Goal: Task Accomplishment & Management: Complete application form

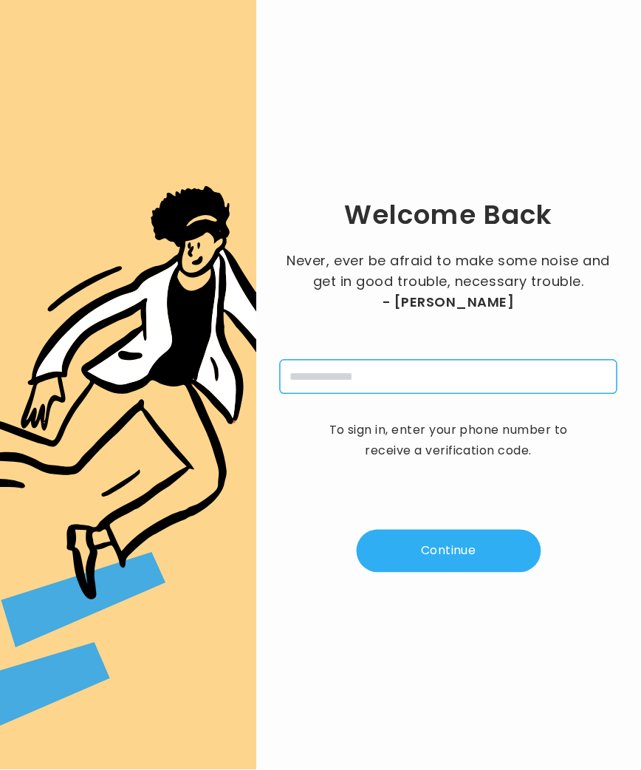
click at [324, 383] on input "tel" at bounding box center [449, 377] width 338 height 34
type input "**********"
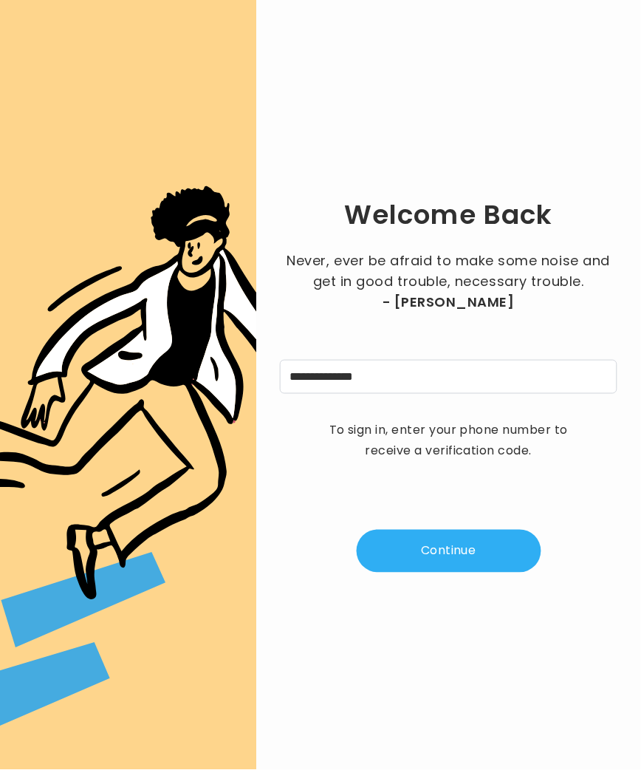
click at [409, 541] on button "Continue" at bounding box center [449, 551] width 185 height 43
type input "*"
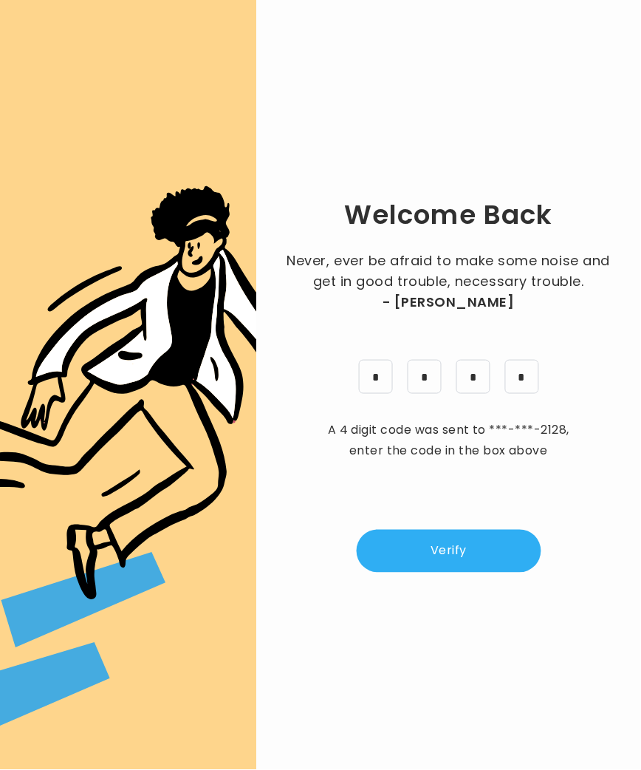
click at [437, 568] on button "Verify" at bounding box center [449, 551] width 185 height 43
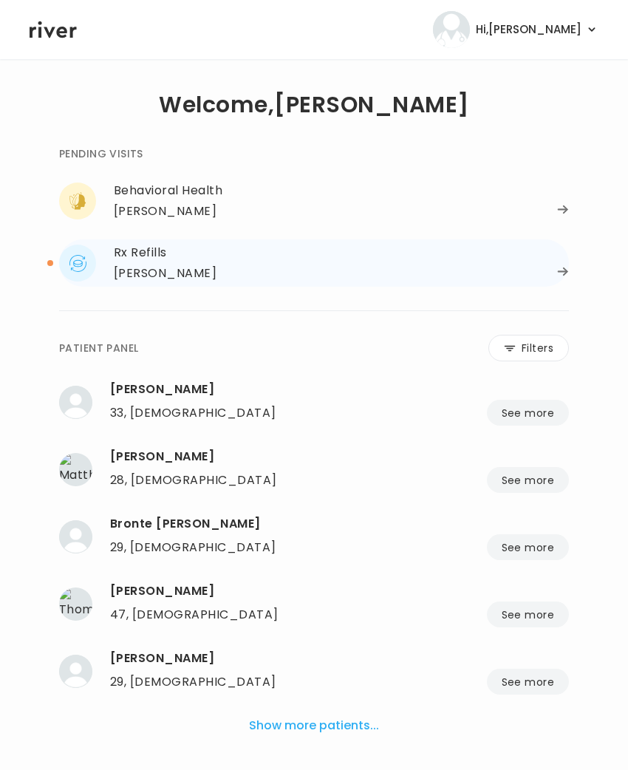
click at [171, 273] on div "Dana Duron" at bounding box center [165, 273] width 103 height 21
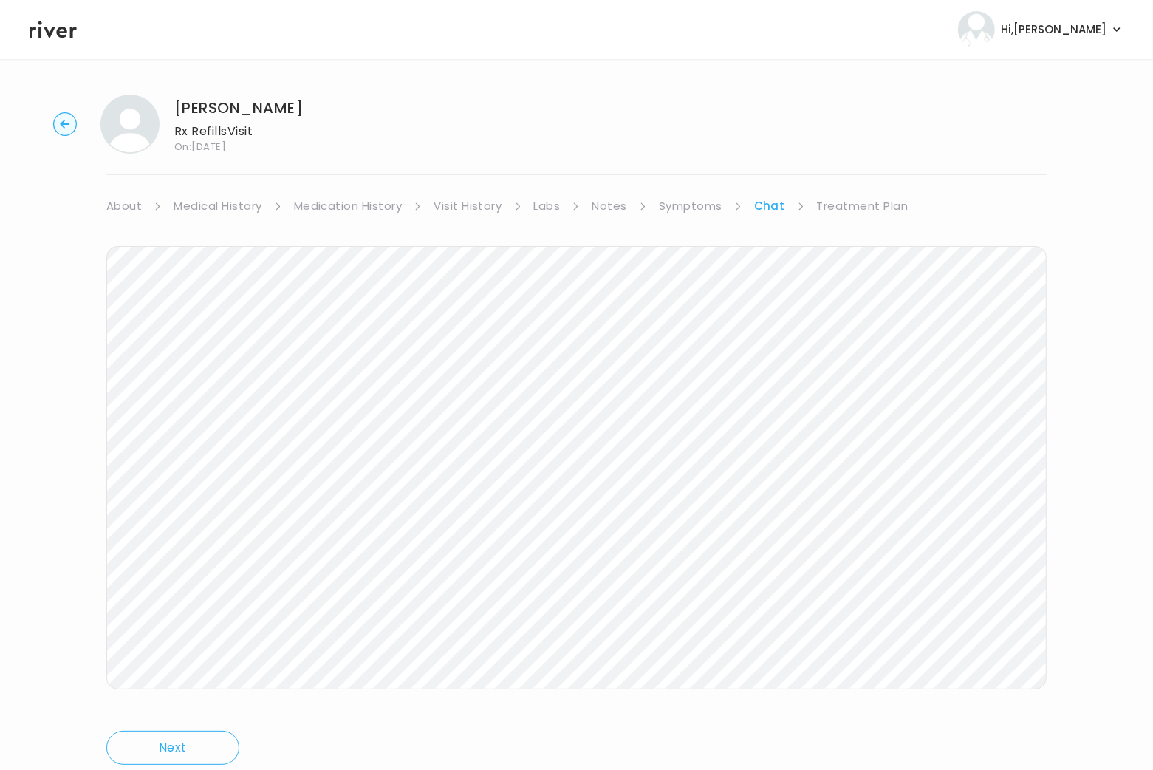
click at [640, 208] on link "Symptoms" at bounding box center [691, 206] width 64 height 21
click at [640, 206] on link "Treatment Plan" at bounding box center [864, 206] width 92 height 21
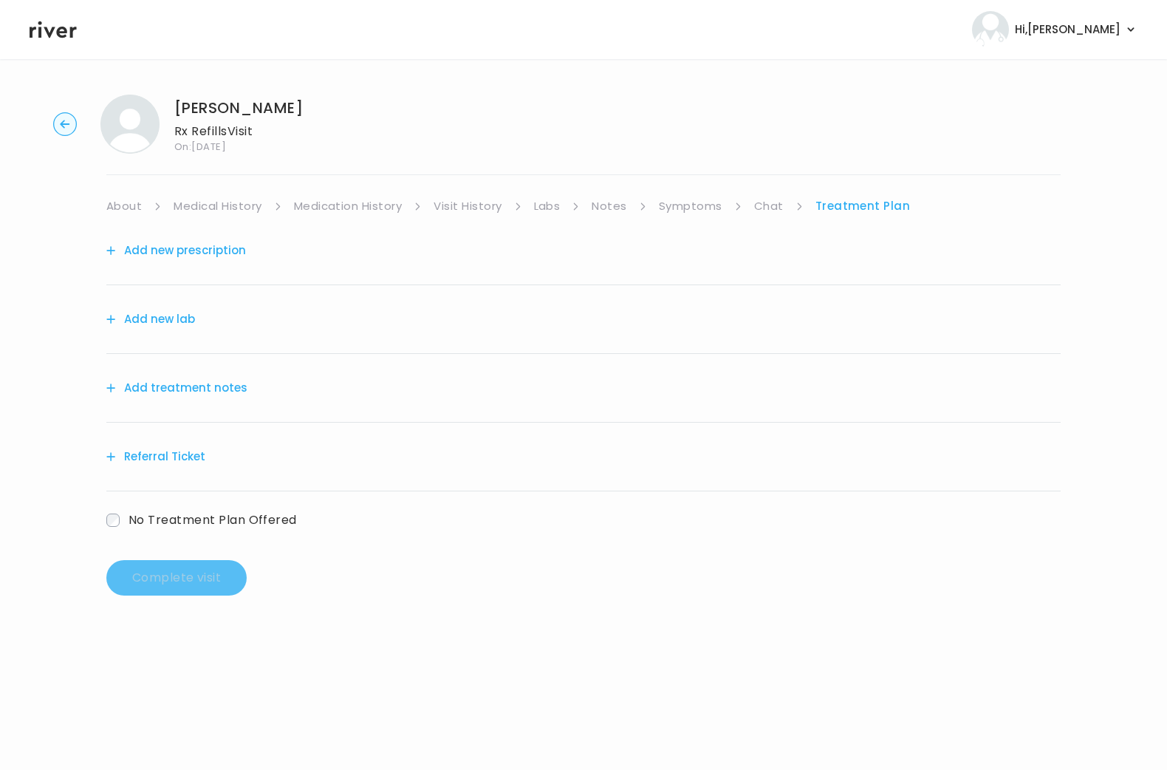
click at [640, 205] on link "Symptoms" at bounding box center [691, 206] width 64 height 21
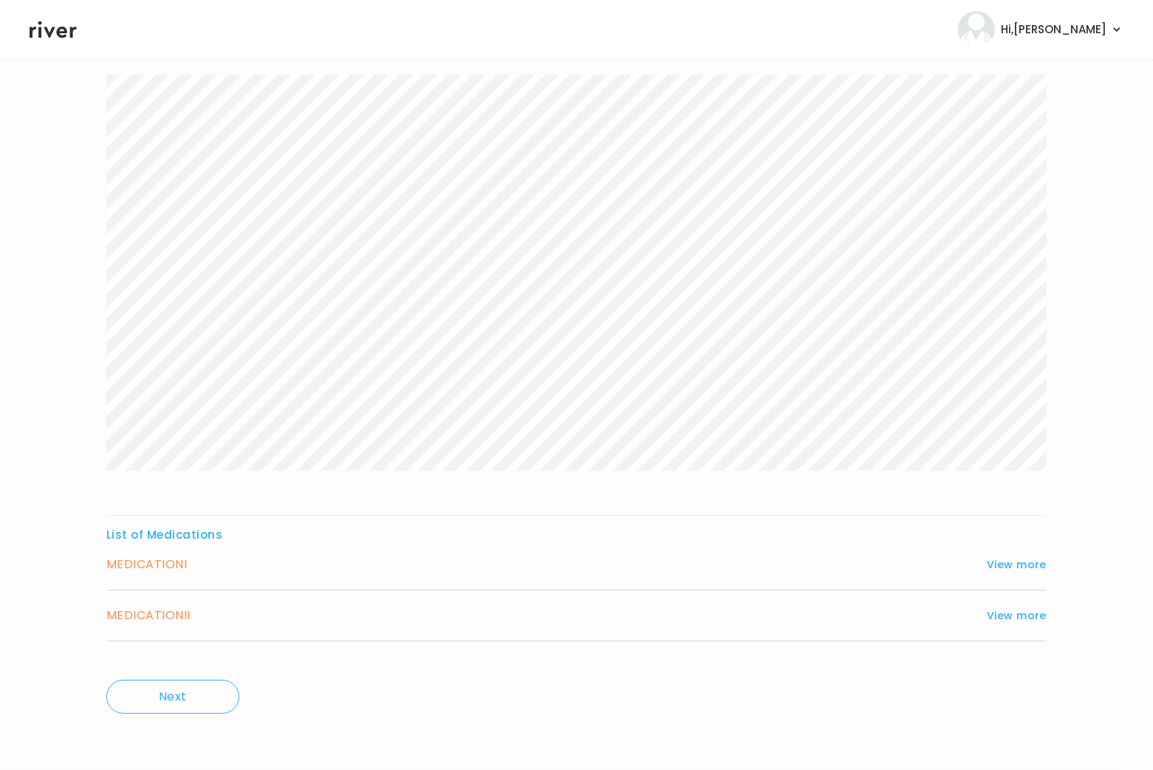
scroll to position [160, 0]
click at [640, 618] on button "View more" at bounding box center [1017, 615] width 60 height 18
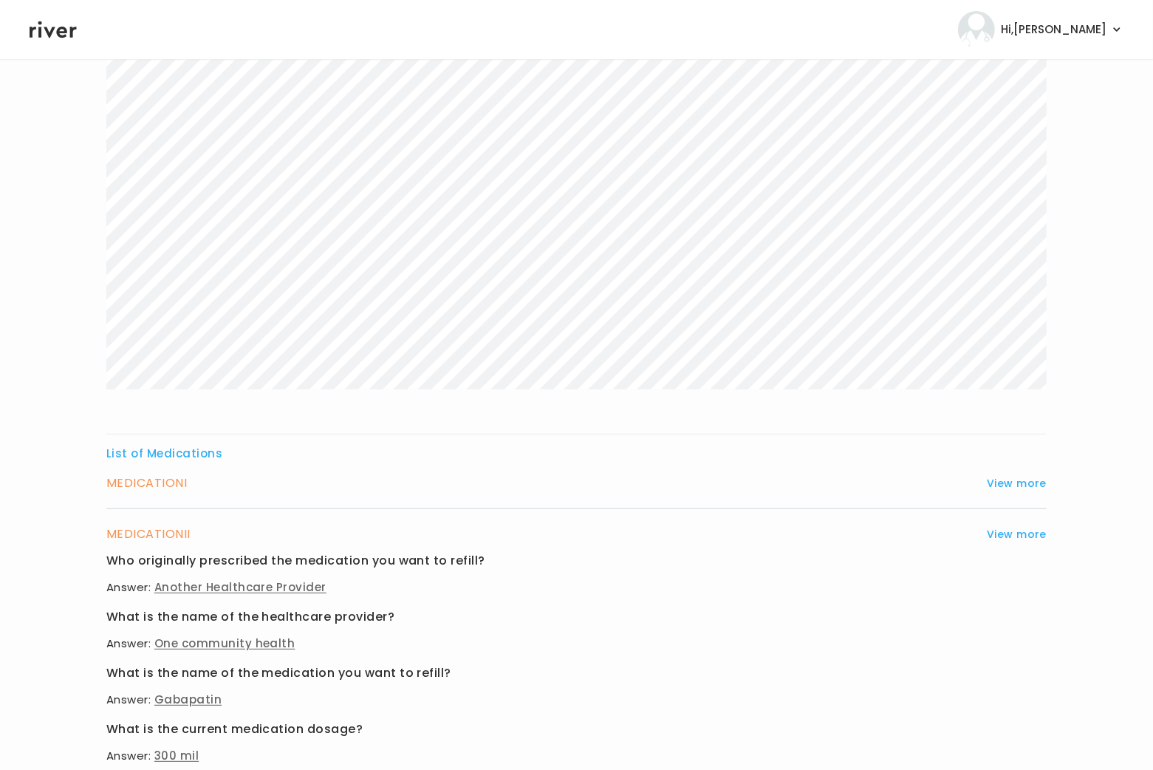
scroll to position [255, 0]
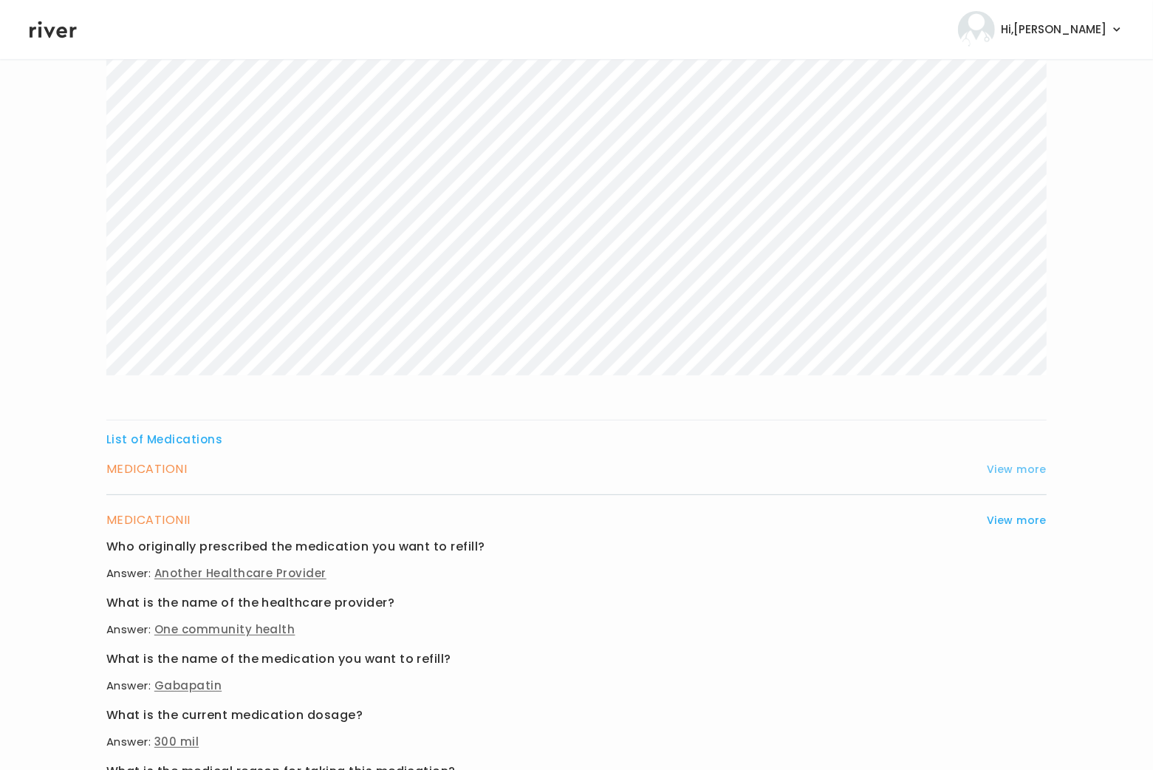
click at [640, 464] on button "View more" at bounding box center [1017, 469] width 60 height 18
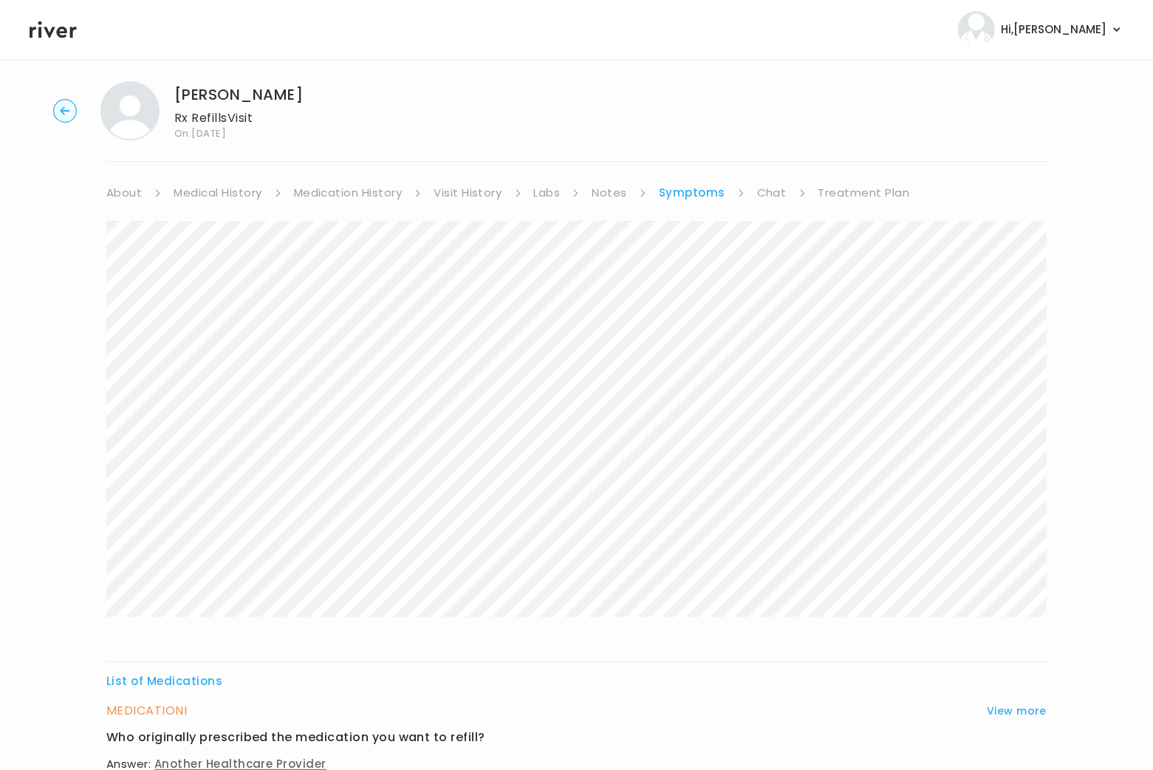
scroll to position [0, 0]
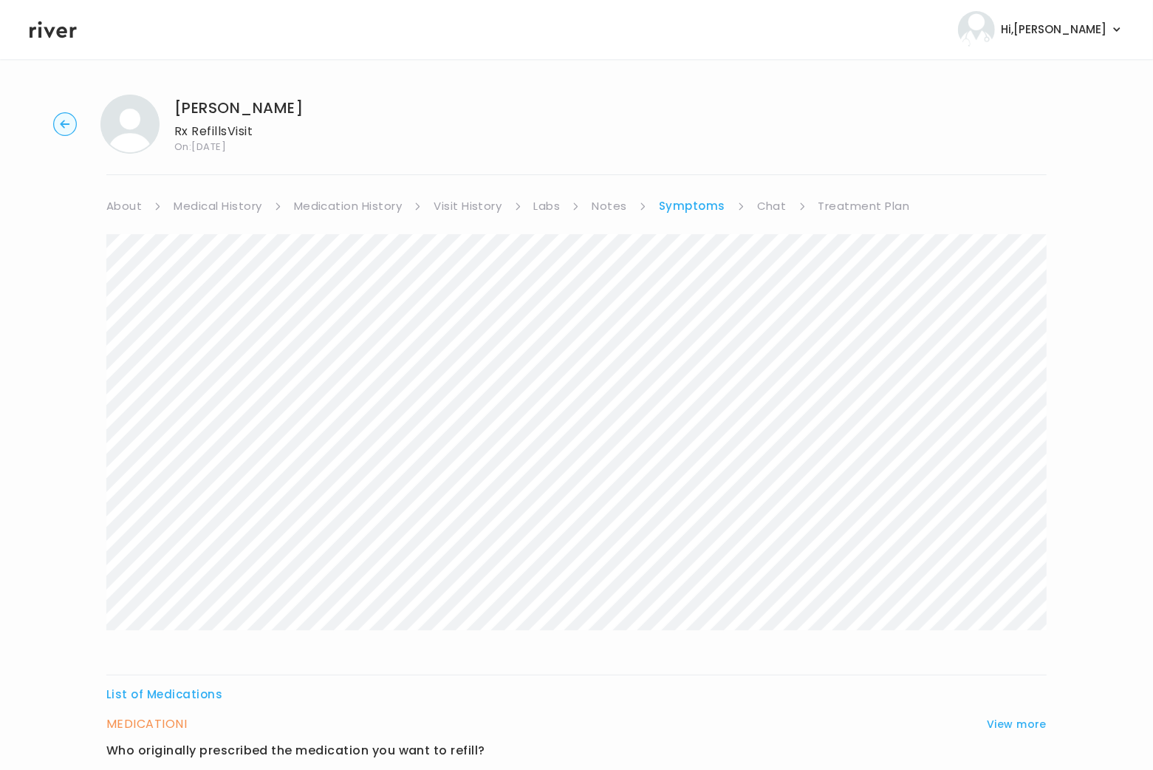
click at [616, 209] on link "Notes" at bounding box center [609, 206] width 35 height 21
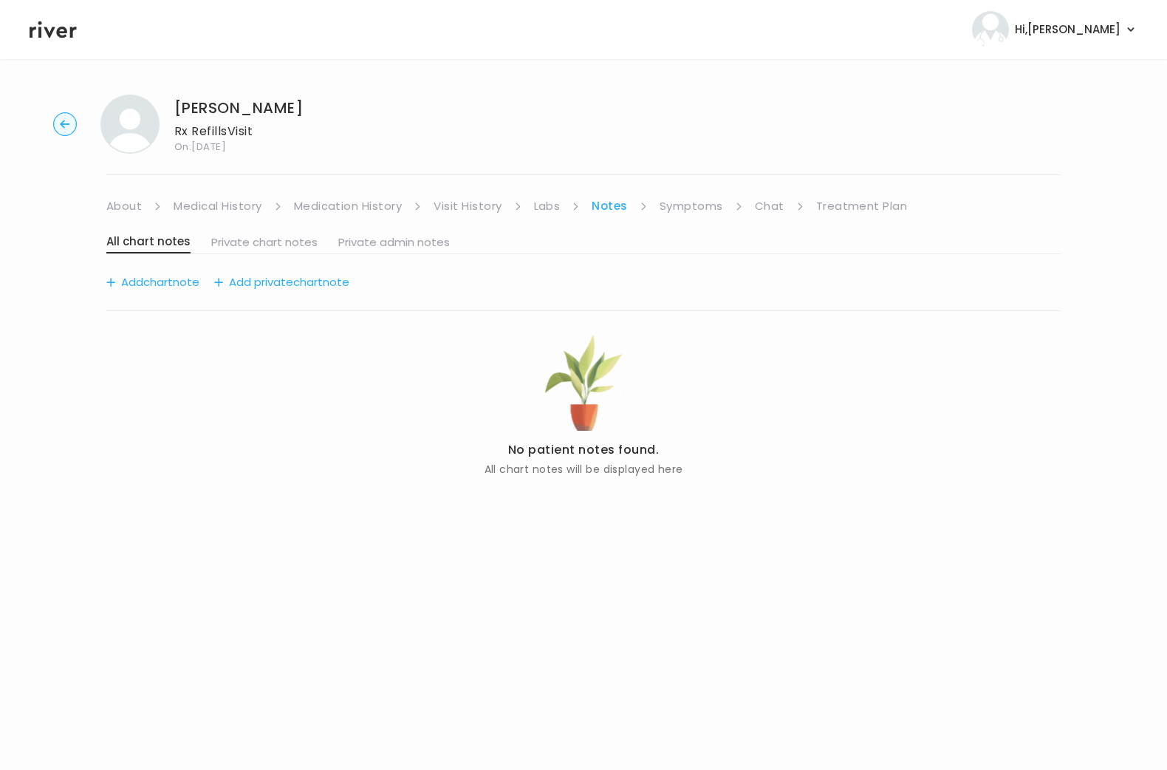
click at [490, 208] on link "Visit History" at bounding box center [468, 206] width 68 height 21
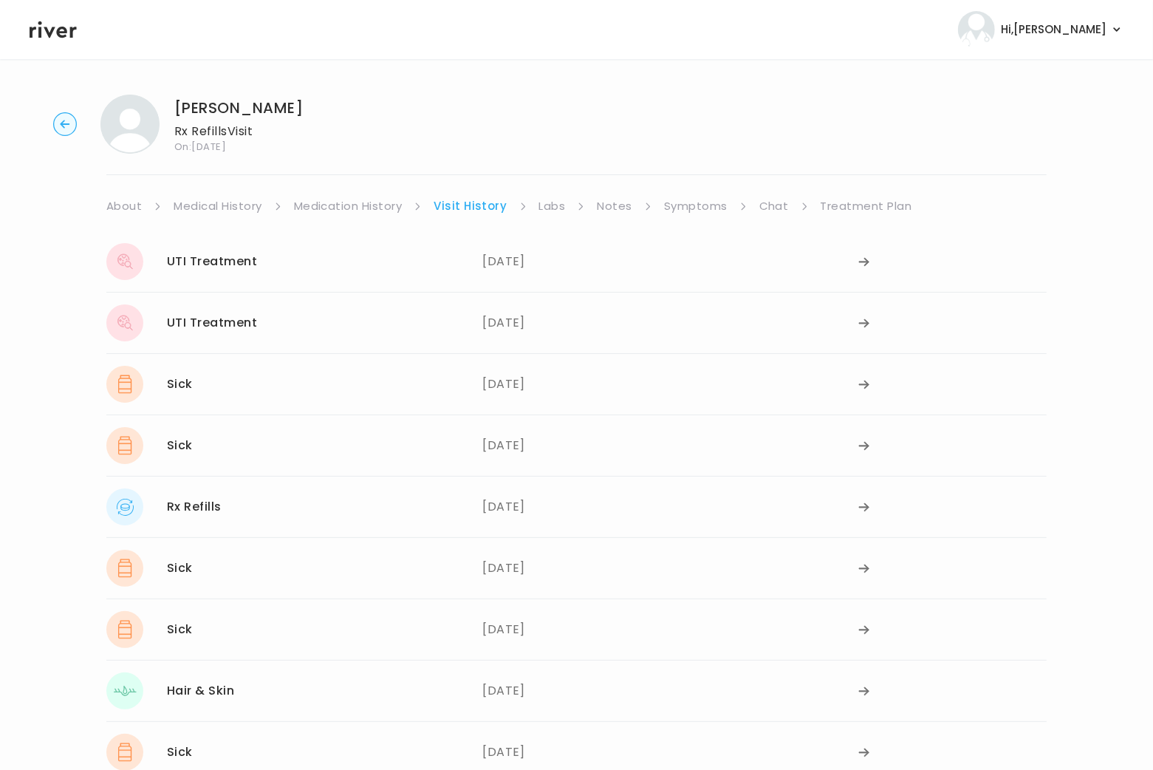
click at [376, 203] on link "Medication History" at bounding box center [348, 206] width 109 height 21
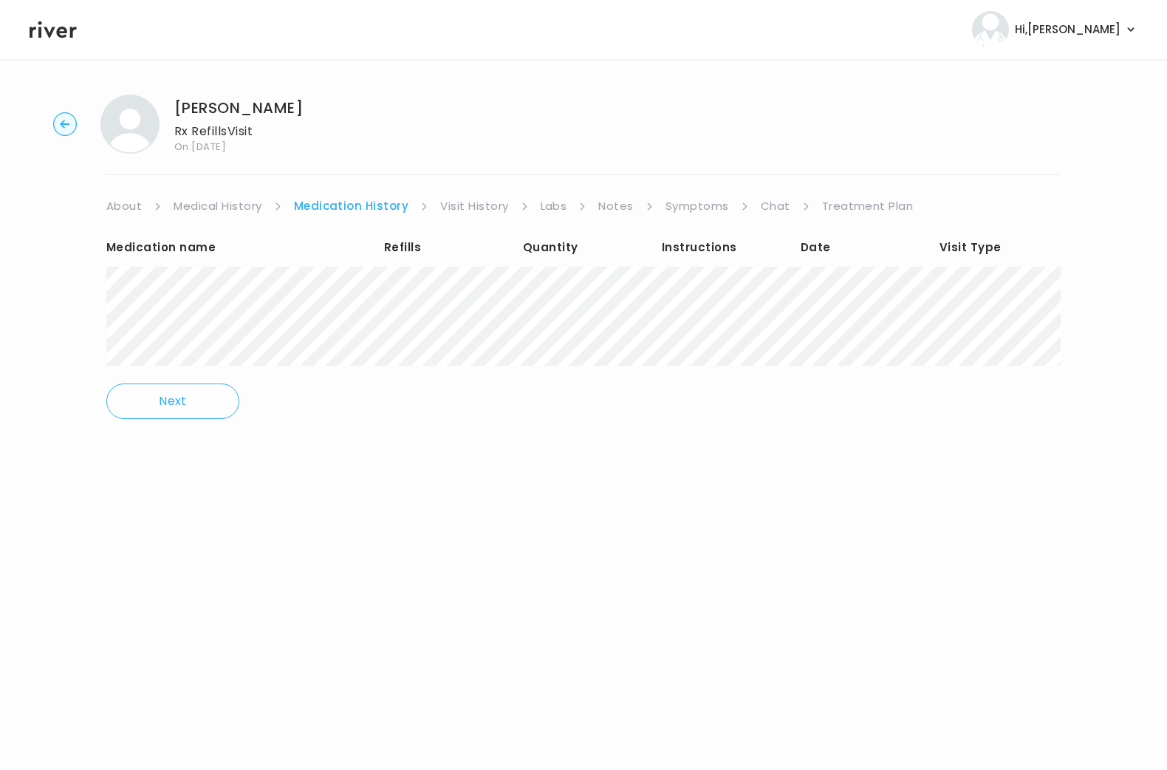
click at [461, 207] on link "Visit History" at bounding box center [474, 206] width 68 height 21
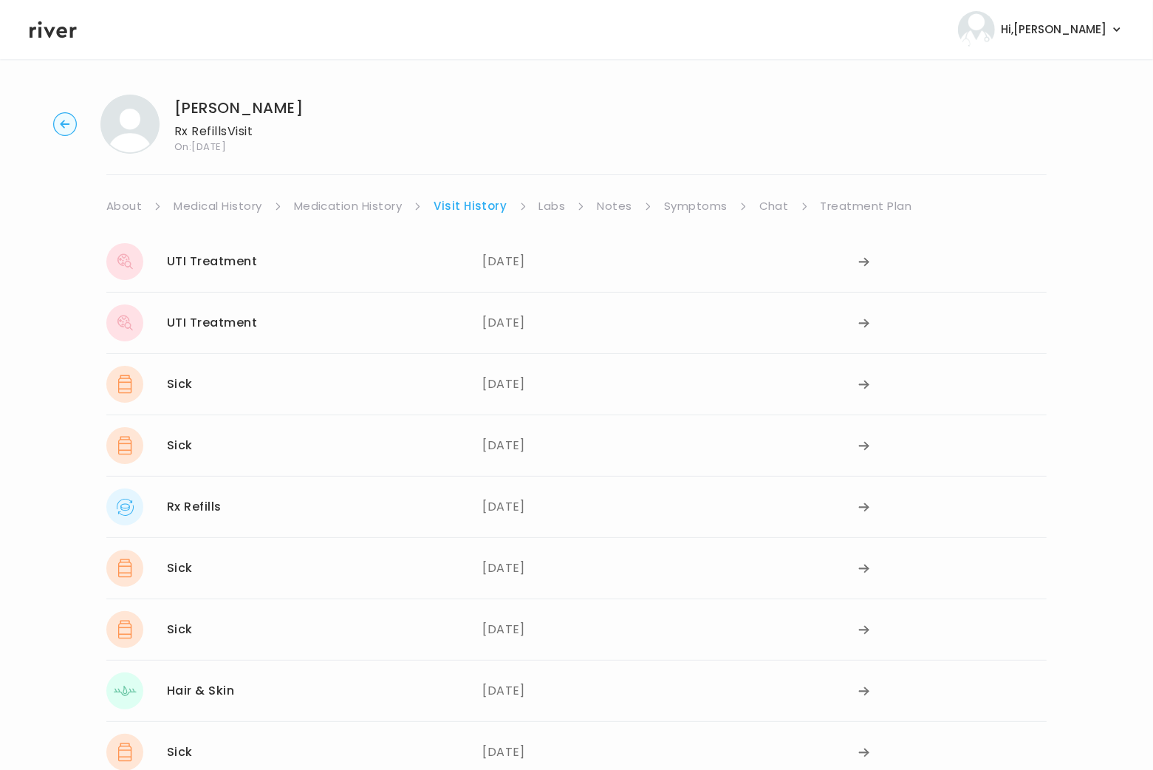
click at [612, 205] on link "Notes" at bounding box center [614, 206] width 35 height 21
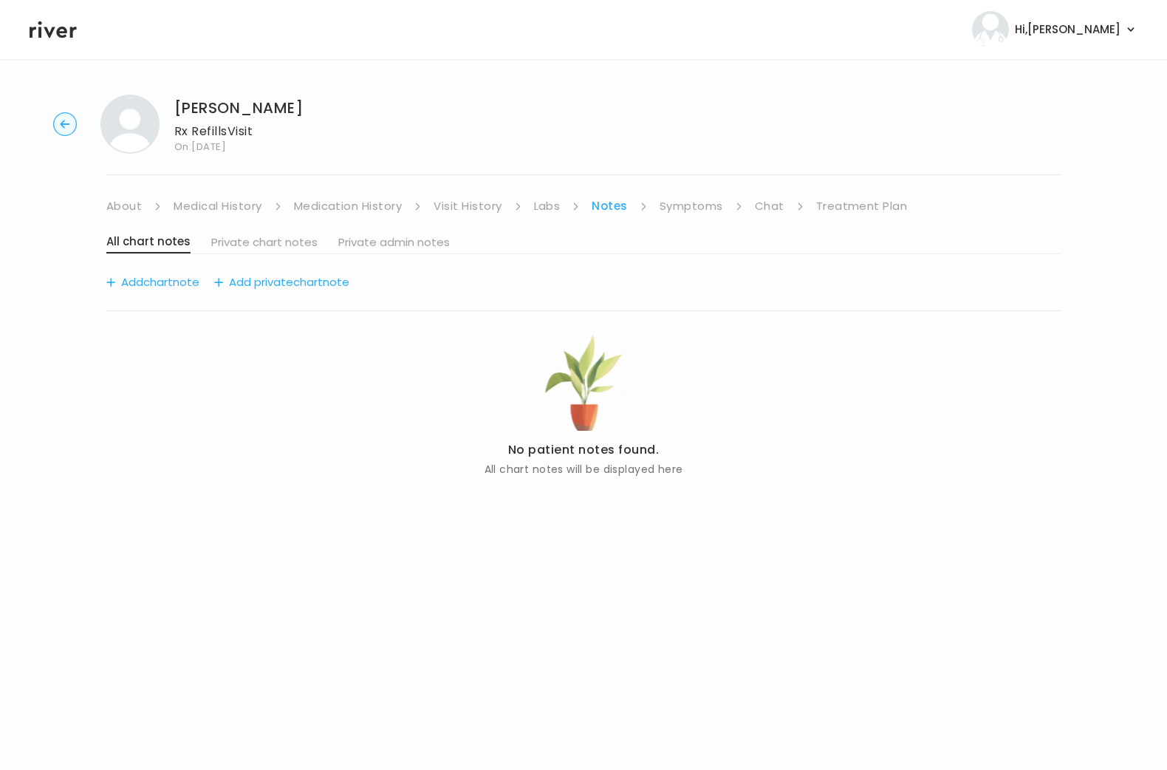
click at [640, 205] on link "Symptoms" at bounding box center [692, 206] width 64 height 21
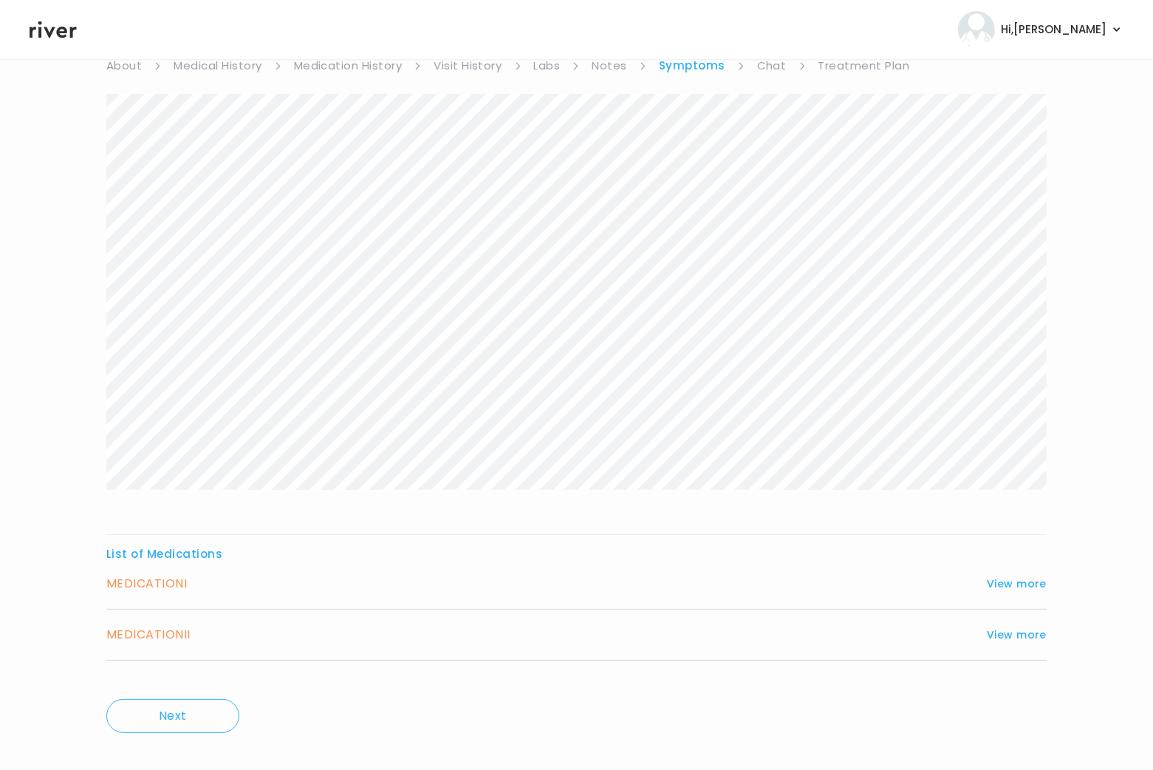
scroll to position [160, 0]
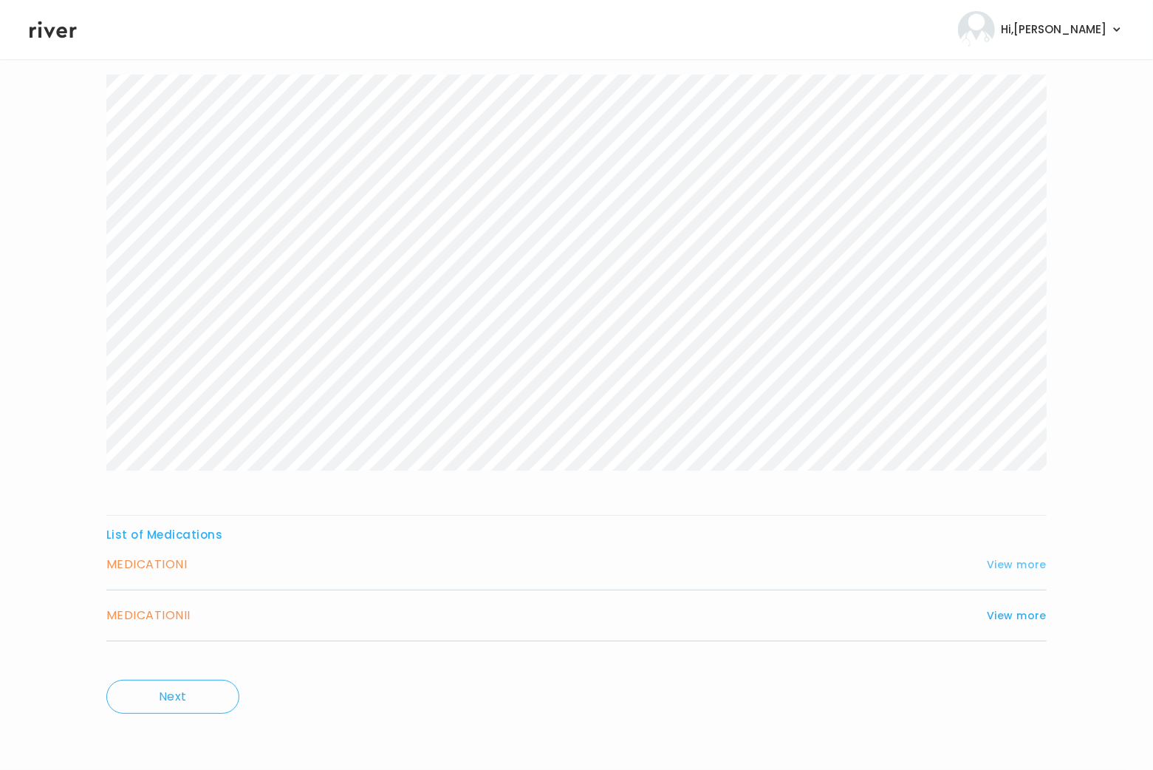
click at [640, 567] on button "View more" at bounding box center [1017, 564] width 60 height 18
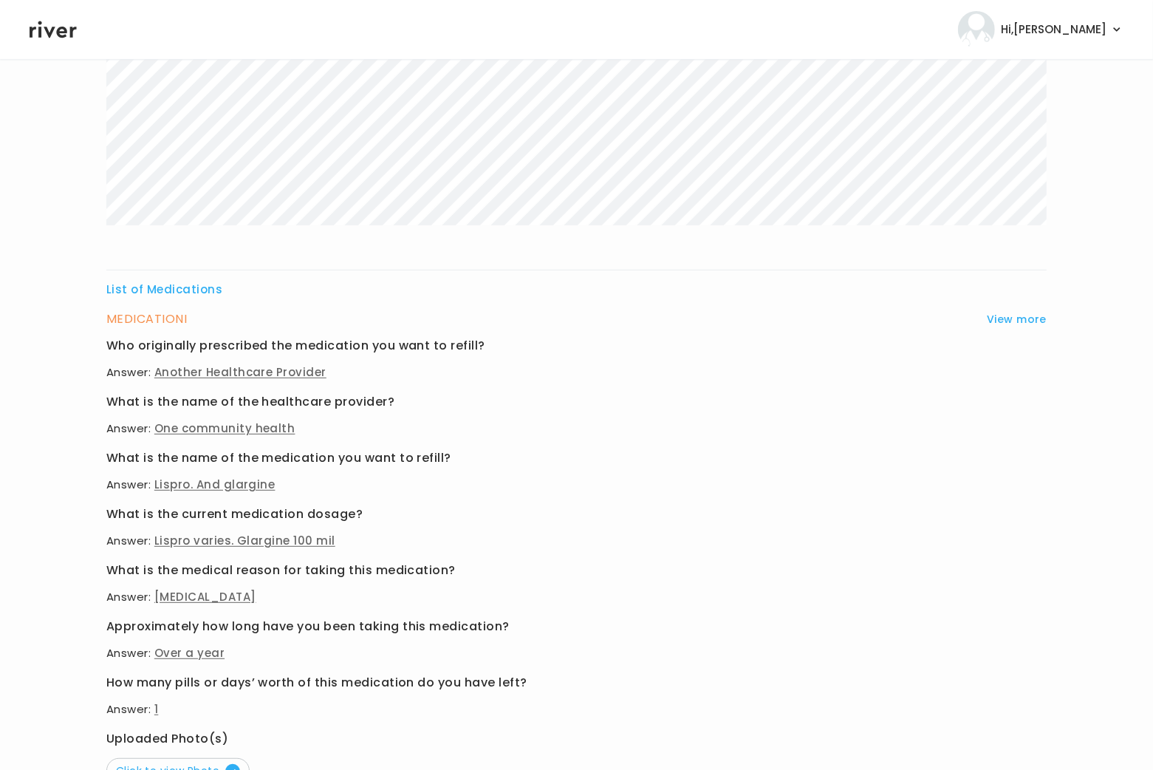
scroll to position [614, 0]
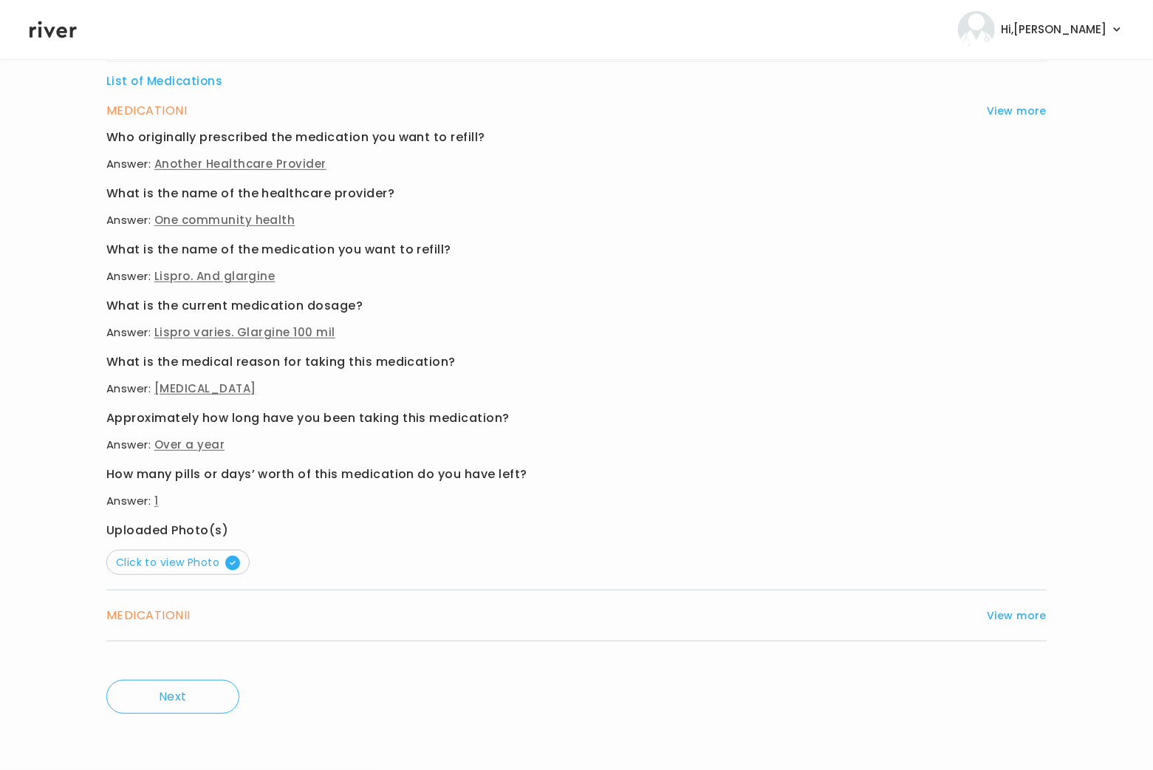
click at [174, 575] on div "MEDICATION I View more Who originally prescribed the medication you want to ref…" at bounding box center [576, 345] width 940 height 490
click at [175, 564] on span "Click to view Photo" at bounding box center [178, 562] width 124 height 15
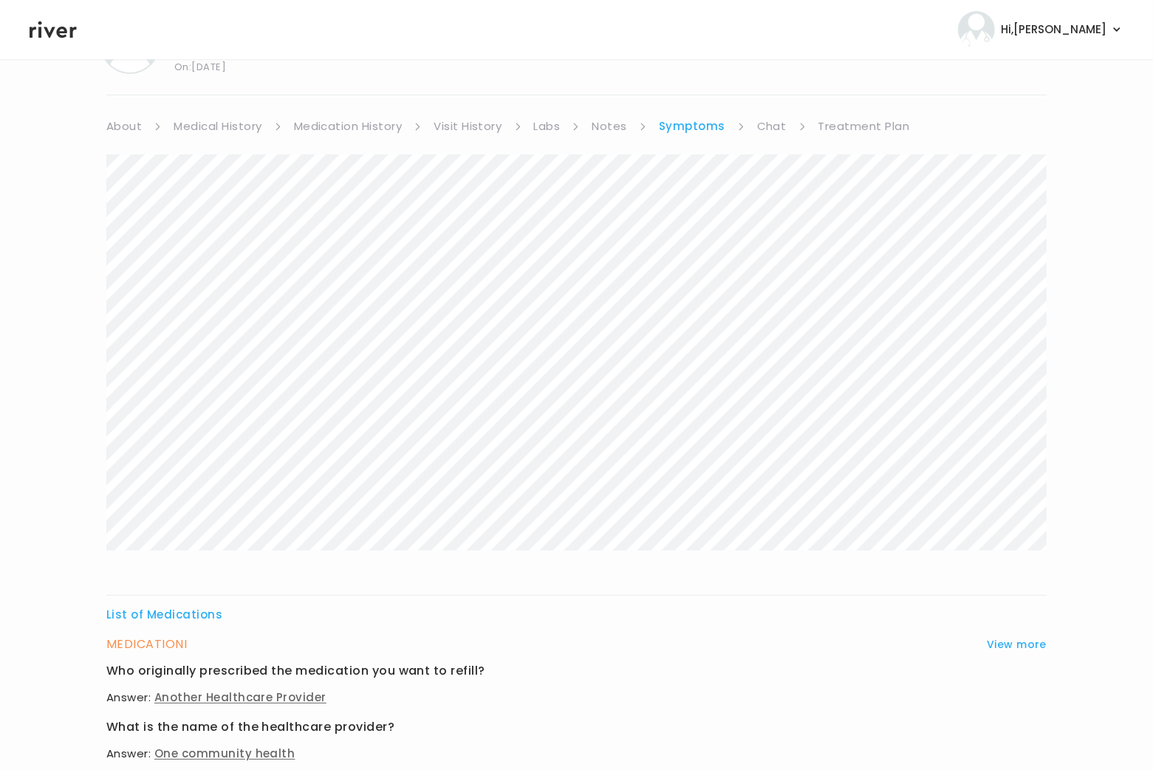
scroll to position [0, 0]
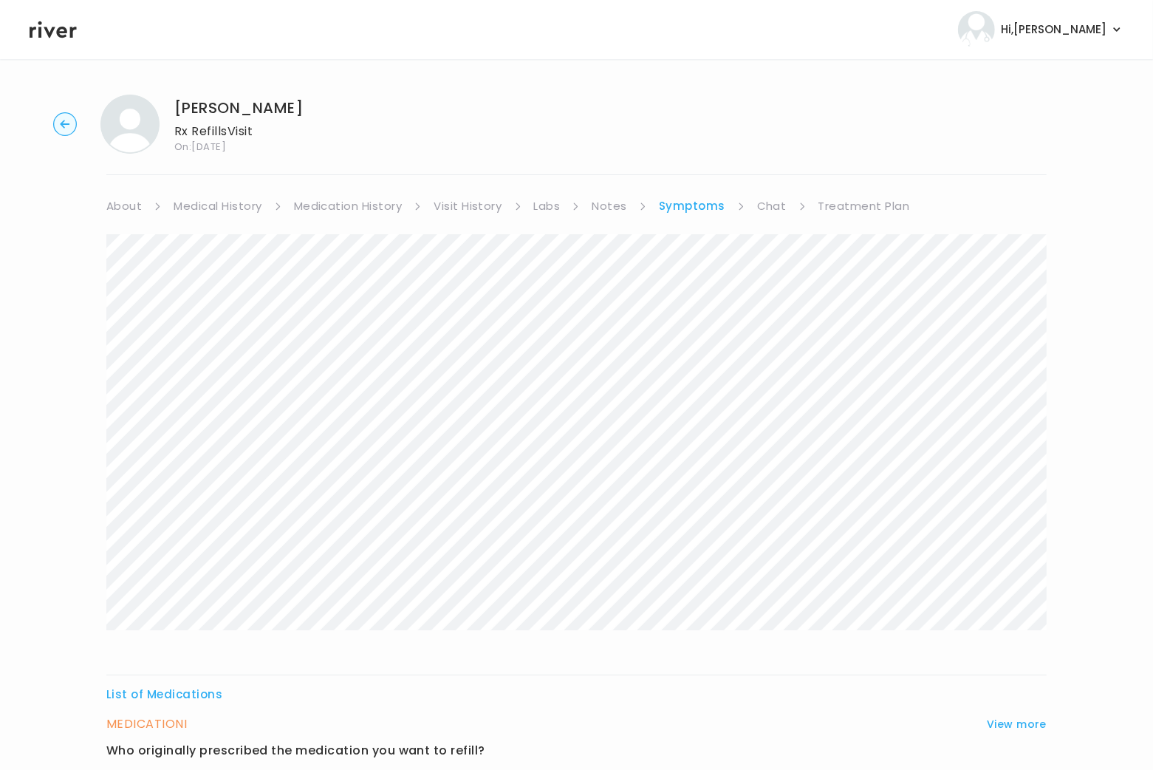
click at [640, 205] on link "Chat" at bounding box center [772, 206] width 30 height 21
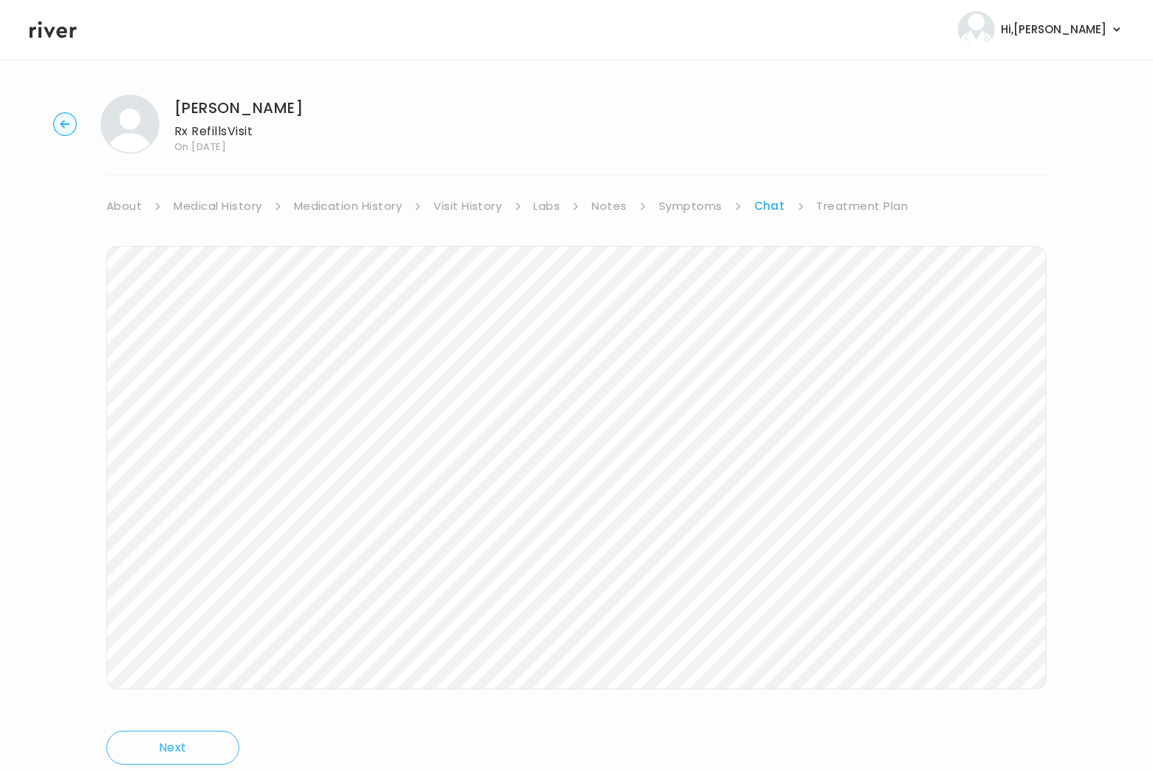
click at [64, 126] on icon "button" at bounding box center [65, 124] width 10 height 8
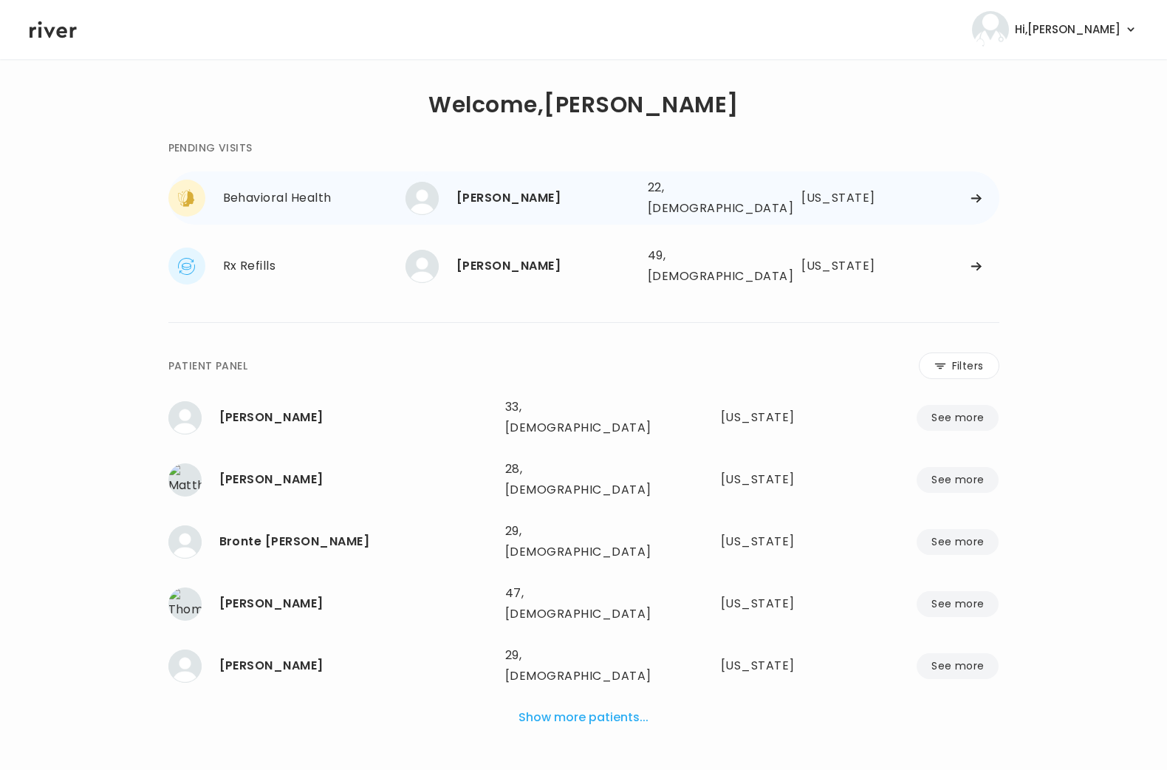
click at [495, 188] on div "Paige Timmons" at bounding box center [546, 198] width 179 height 21
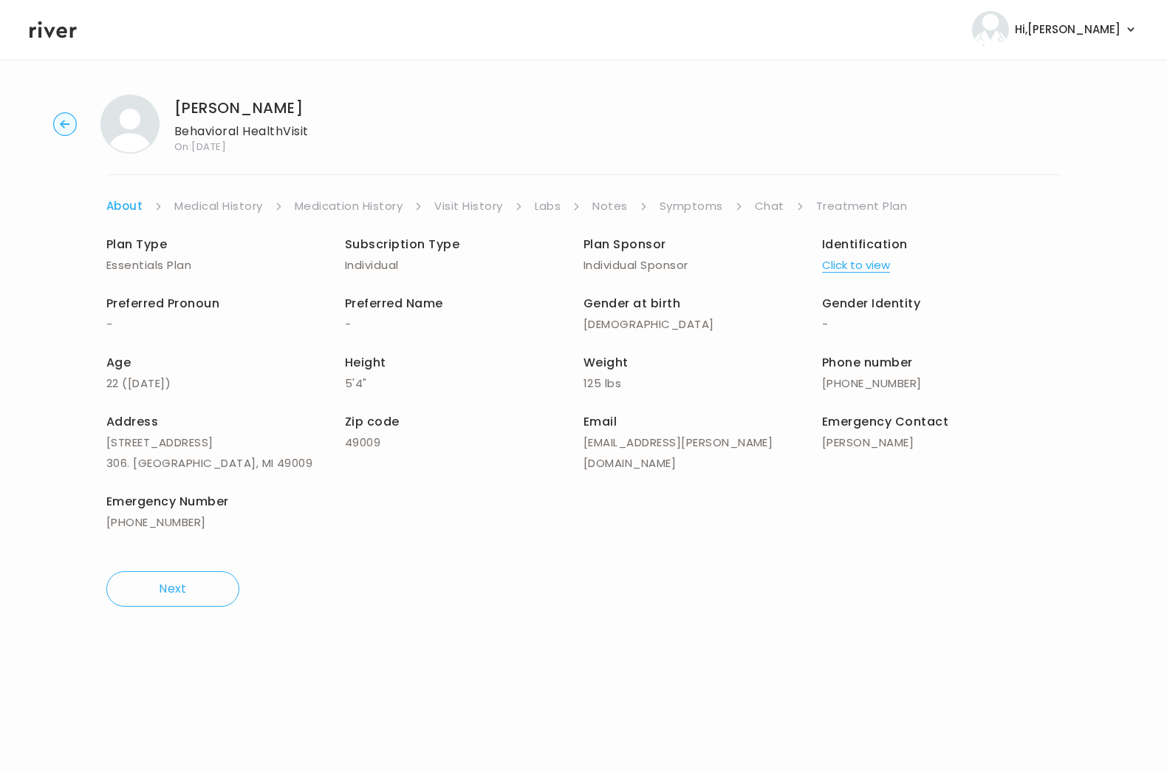
click at [640, 206] on ul "About Medical History Medication History Visit History Labs Notes Symptoms Chat…" at bounding box center [583, 206] width 954 height 21
click at [640, 205] on link "Chat" at bounding box center [770, 206] width 30 height 21
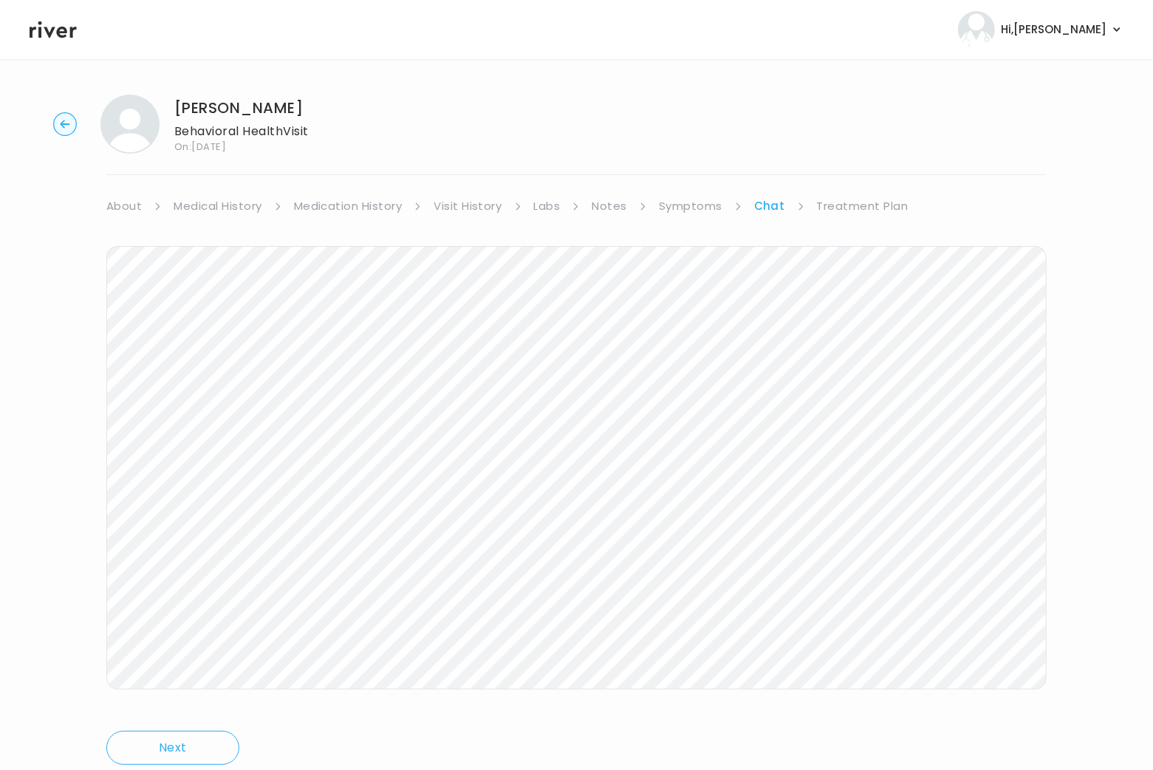
click at [640, 209] on link "Symptoms" at bounding box center [691, 206] width 64 height 21
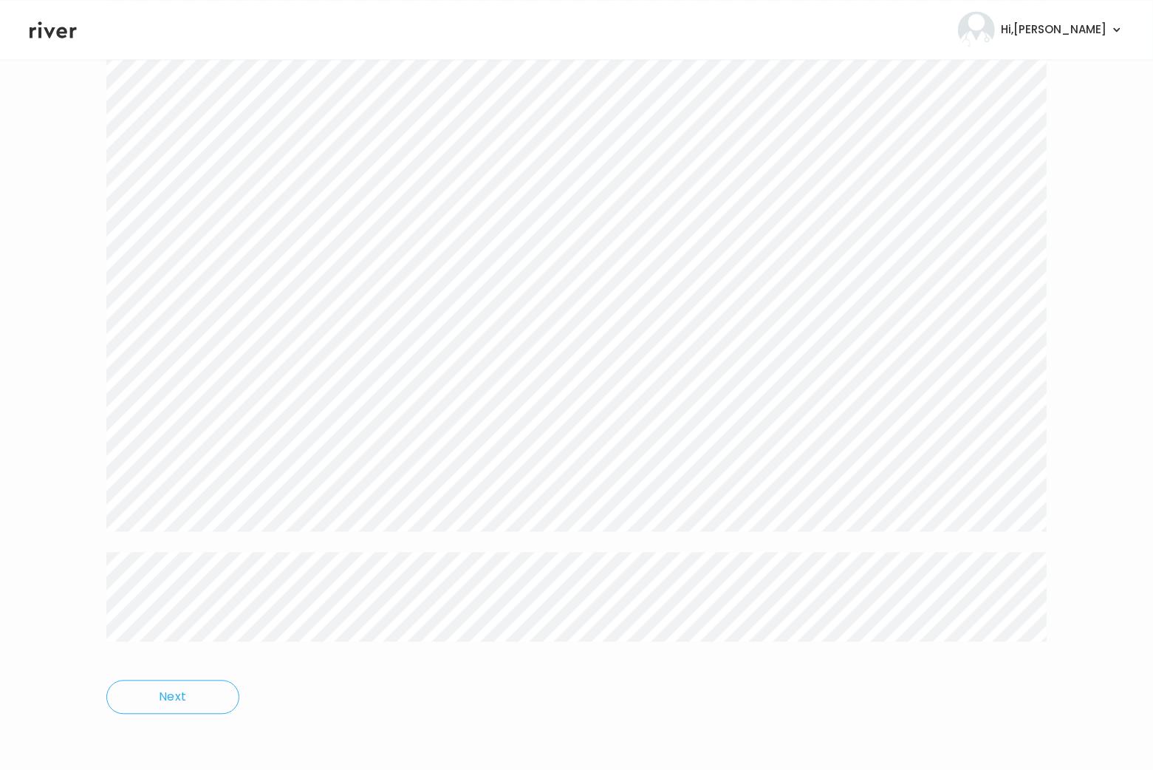
click at [118, 206] on link "About" at bounding box center [123, 206] width 35 height 21
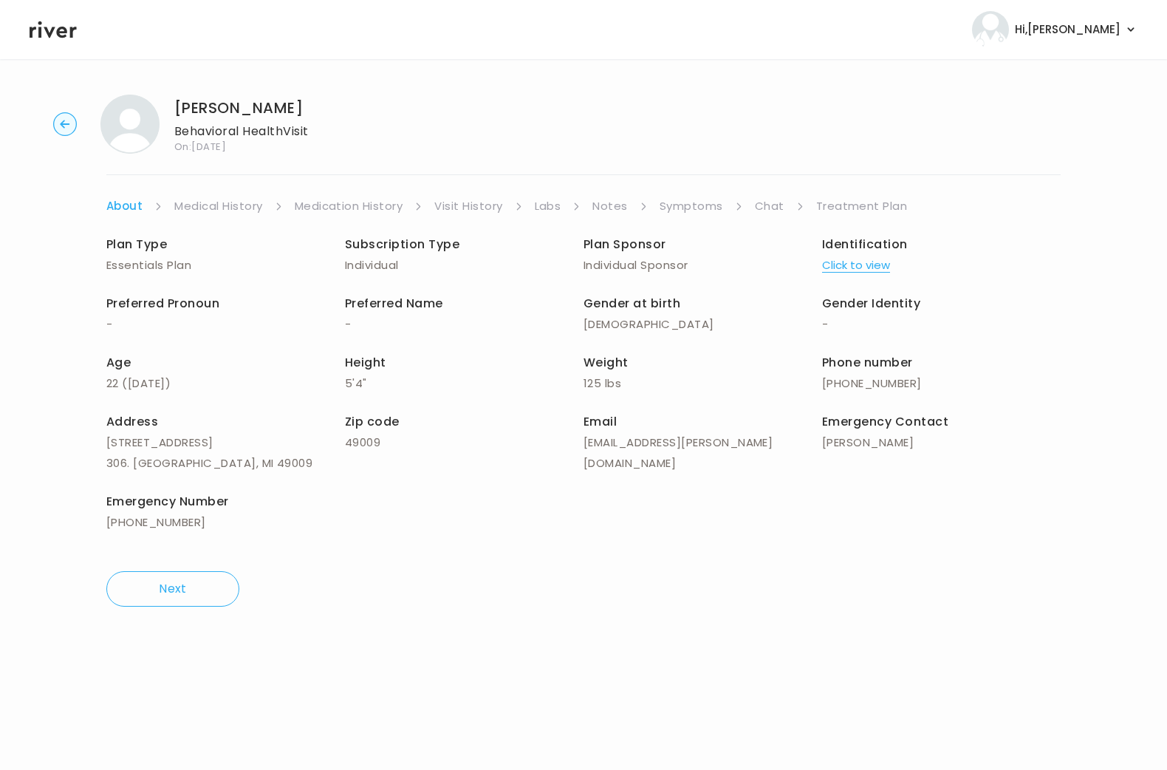
click at [640, 206] on link "Treatment Plan" at bounding box center [862, 206] width 92 height 21
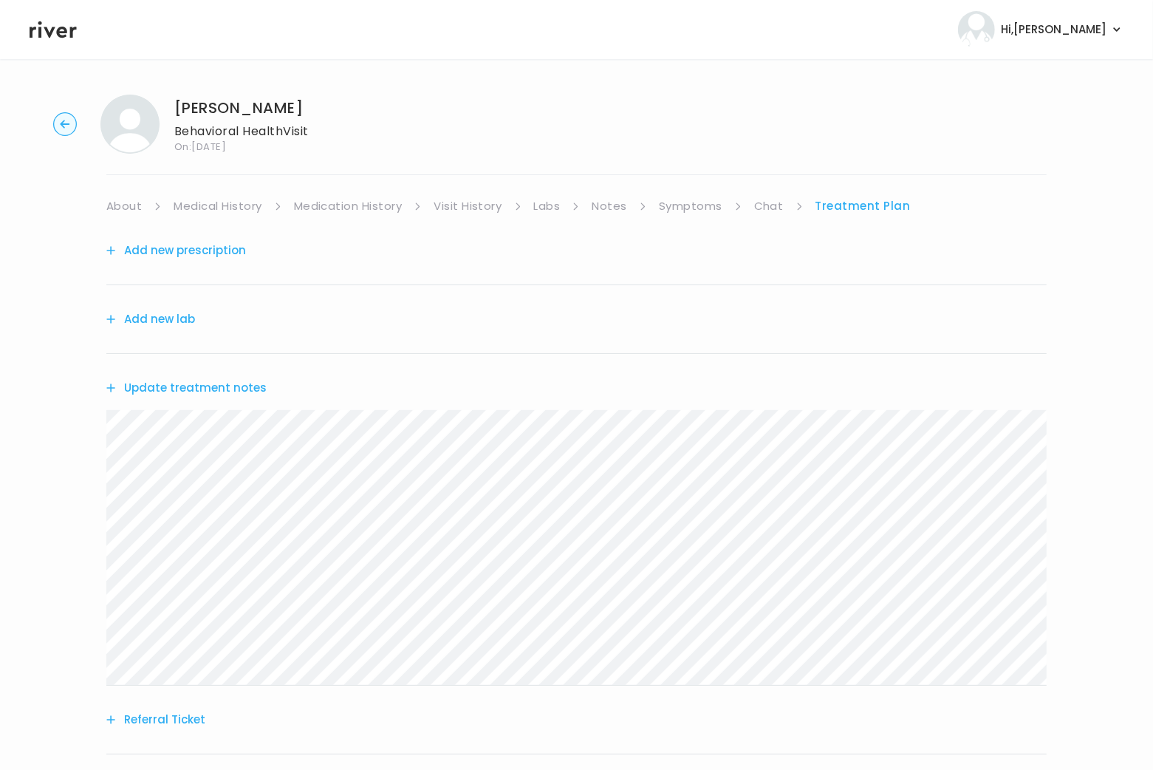
click at [469, 706] on div "Add new prescription Add new lab Update treatment notes Referral Ticket No Trea…" at bounding box center [576, 519] width 940 height 606
click at [191, 384] on button "Update treatment notes" at bounding box center [186, 387] width 160 height 21
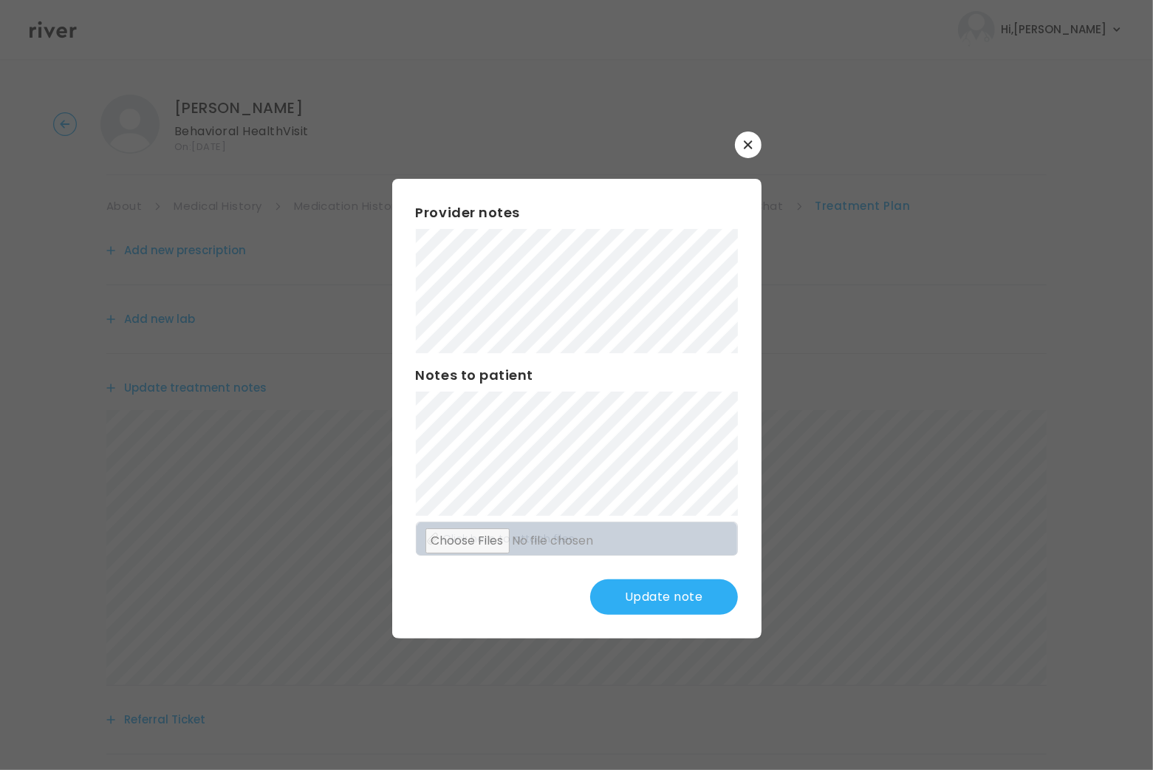
click at [640, 507] on div "Provider notes Notes to patient Click here to attach files Update note" at bounding box center [576, 408] width 369 height 459
click at [640, 616] on div "Provider notes Notes to patient Click here to attach files Update note" at bounding box center [576, 408] width 369 height 459
click at [640, 596] on button "Update note" at bounding box center [664, 596] width 148 height 35
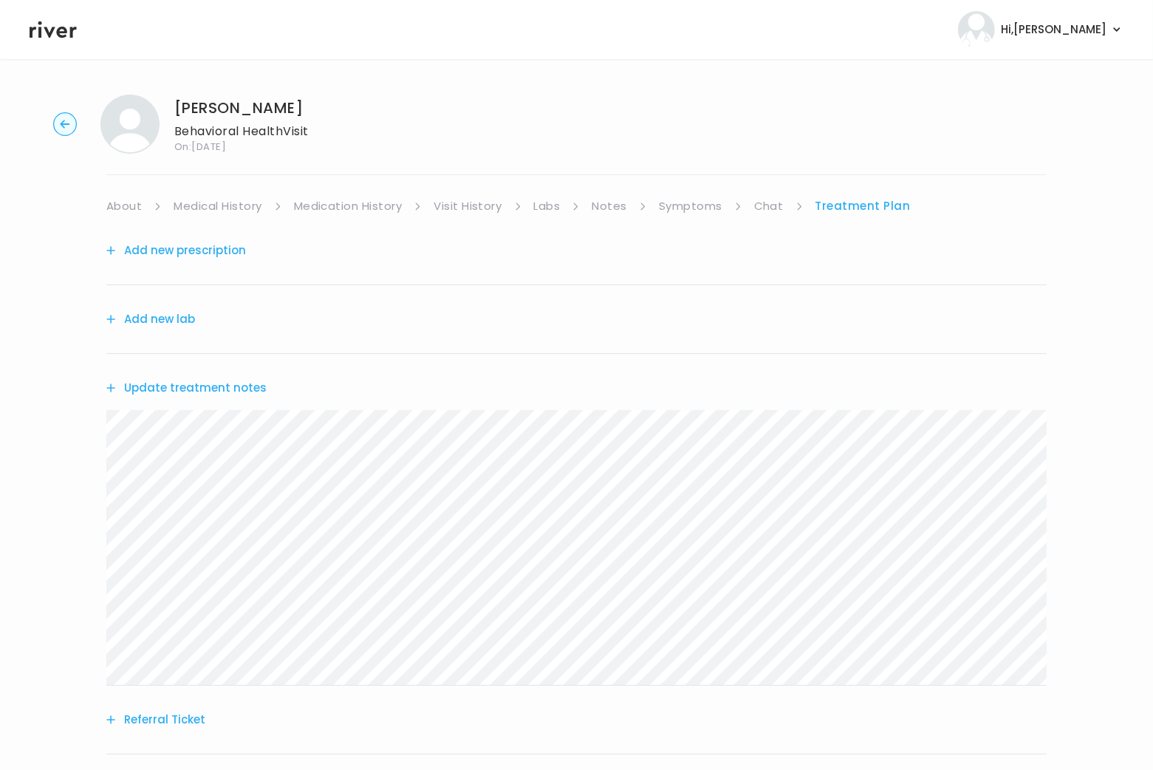
click at [202, 249] on button "Add new prescription" at bounding box center [176, 250] width 140 height 21
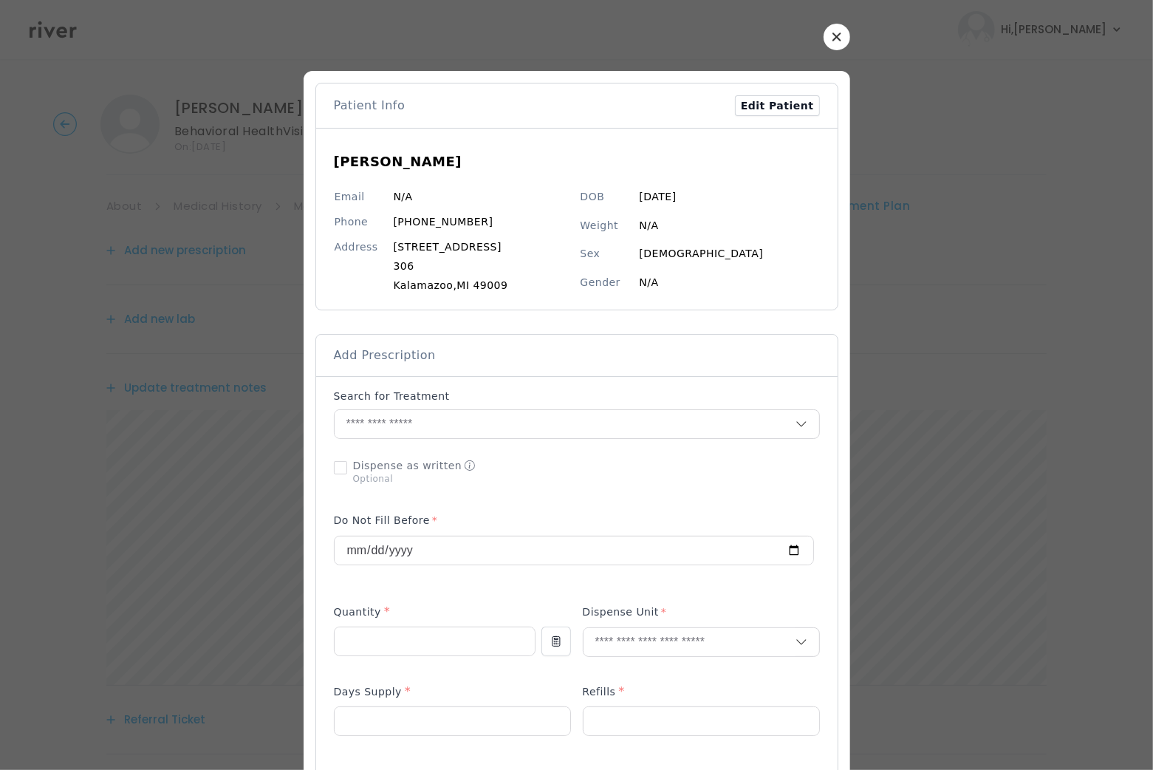
click at [640, 26] on div at bounding box center [577, 37] width 547 height 27
click at [640, 41] on button "button" at bounding box center [837, 37] width 27 height 27
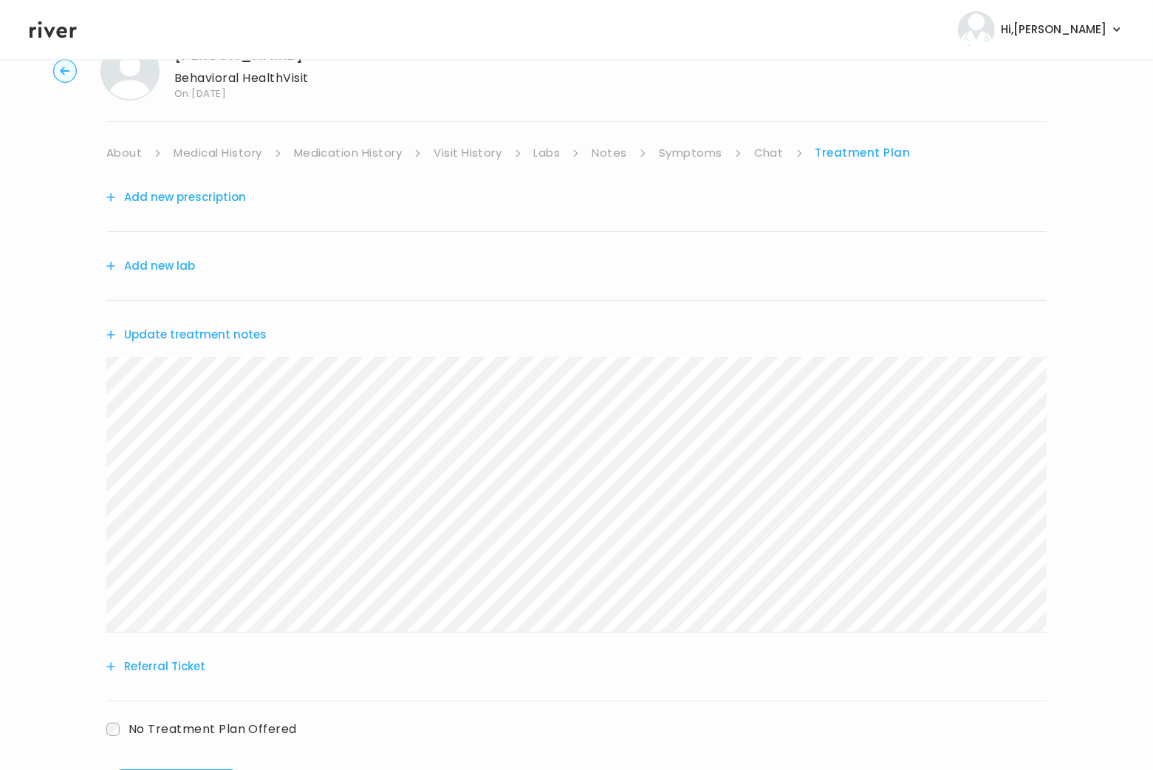
scroll to position [124, 0]
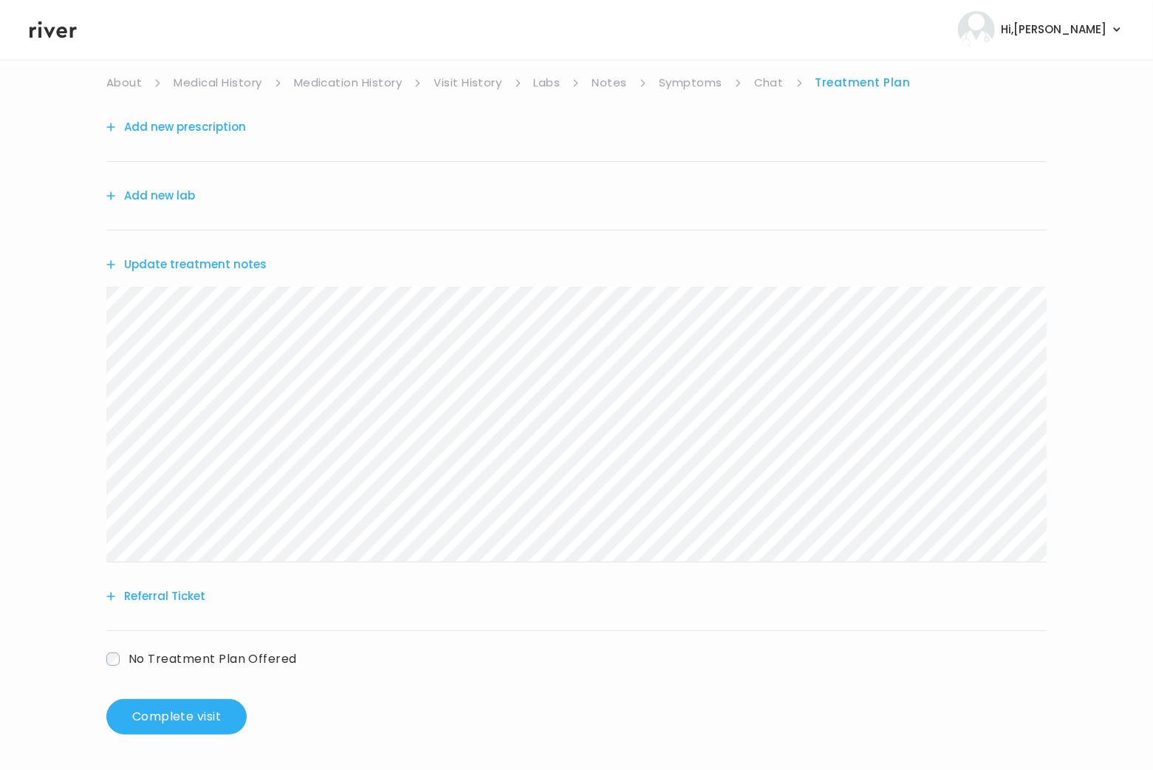
click at [185, 596] on button "Referral Ticket" at bounding box center [155, 596] width 99 height 21
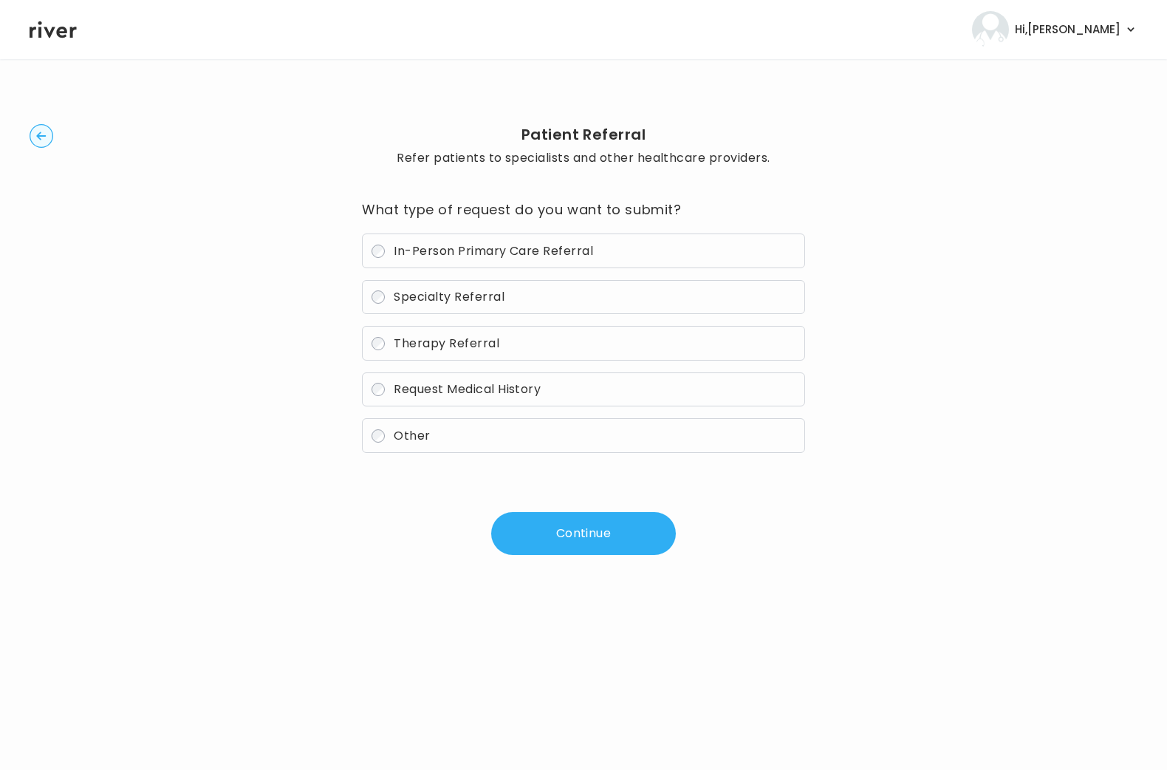
drag, startPoint x: 450, startPoint y: 346, endPoint x: 499, endPoint y: 392, distance: 67.4
click at [450, 346] on span "Therapy Referral" at bounding box center [447, 343] width 106 height 17
click at [599, 552] on button "Continue" at bounding box center [583, 533] width 185 height 43
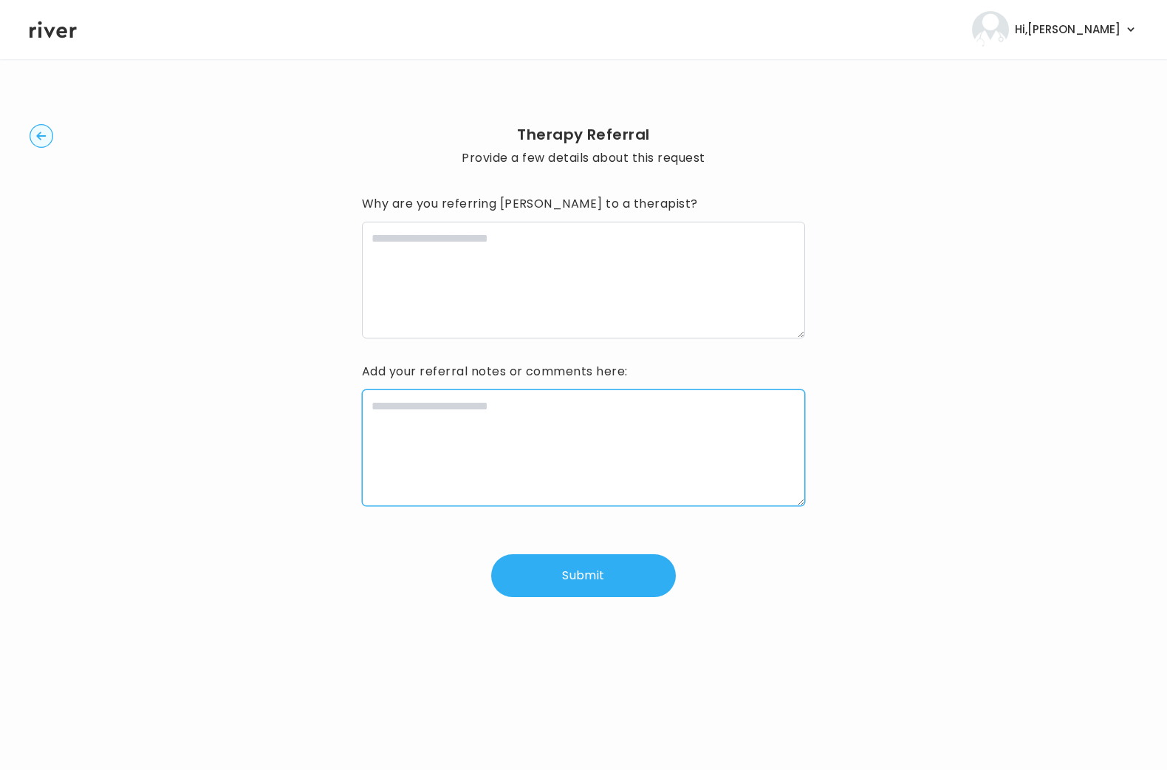
click at [572, 462] on textarea at bounding box center [583, 447] width 443 height 117
paste textarea "**********"
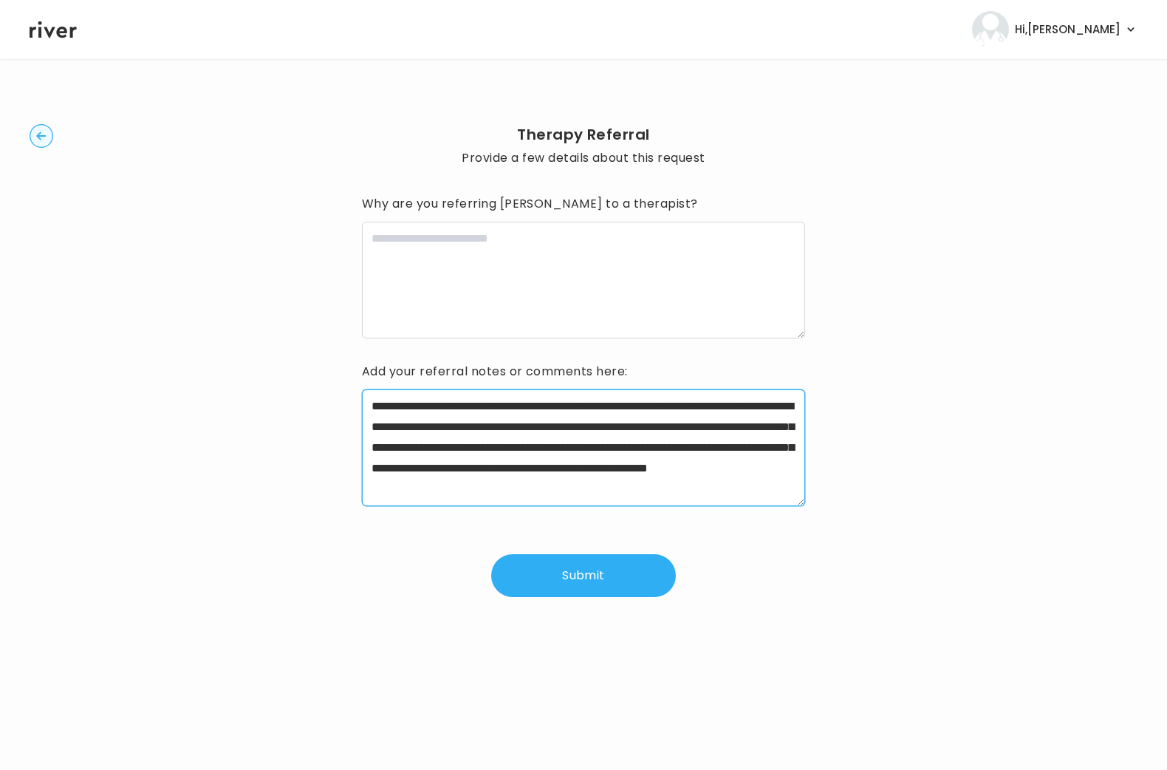
scroll to position [12, 0]
type textarea "**********"
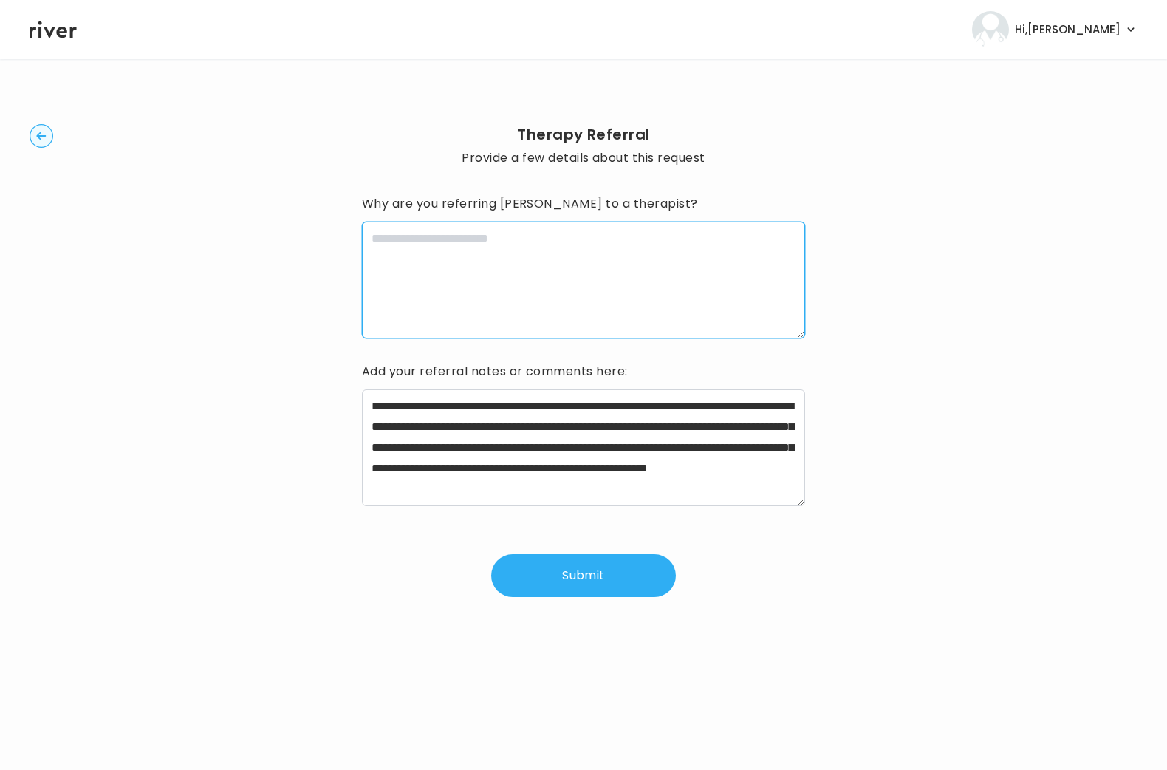
paste textarea "**********"
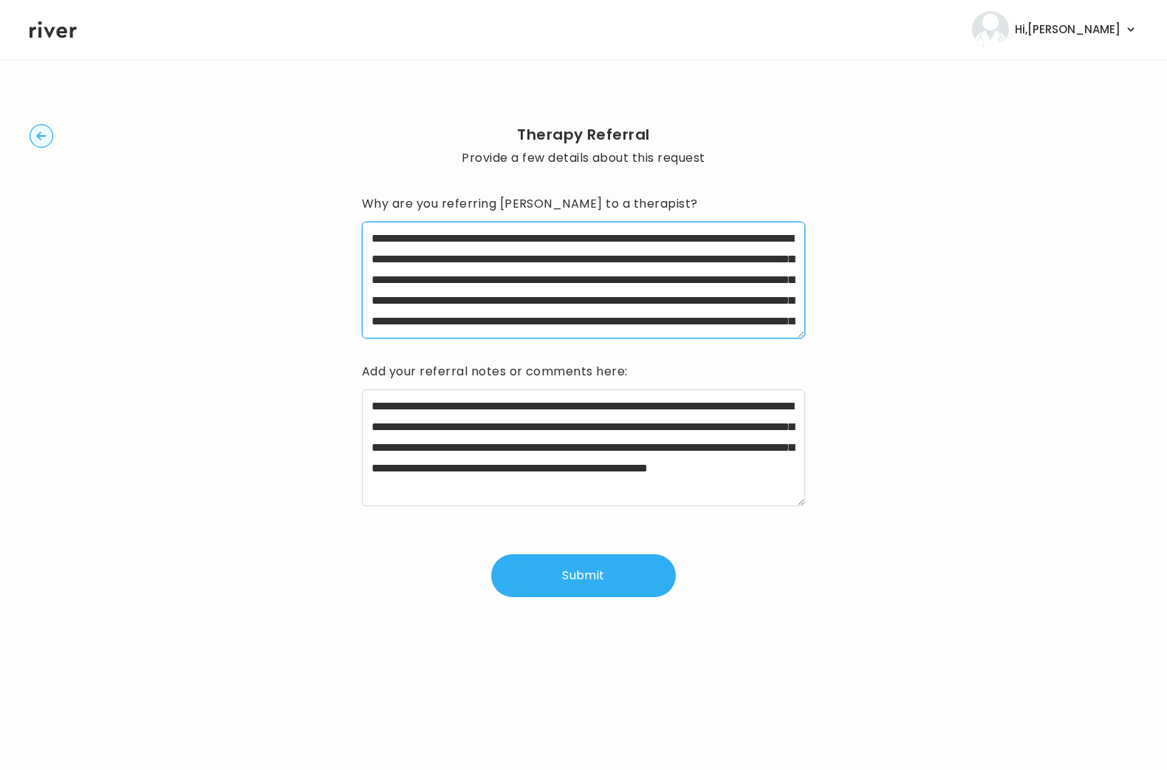
scroll to position [53, 0]
type textarea "**********"
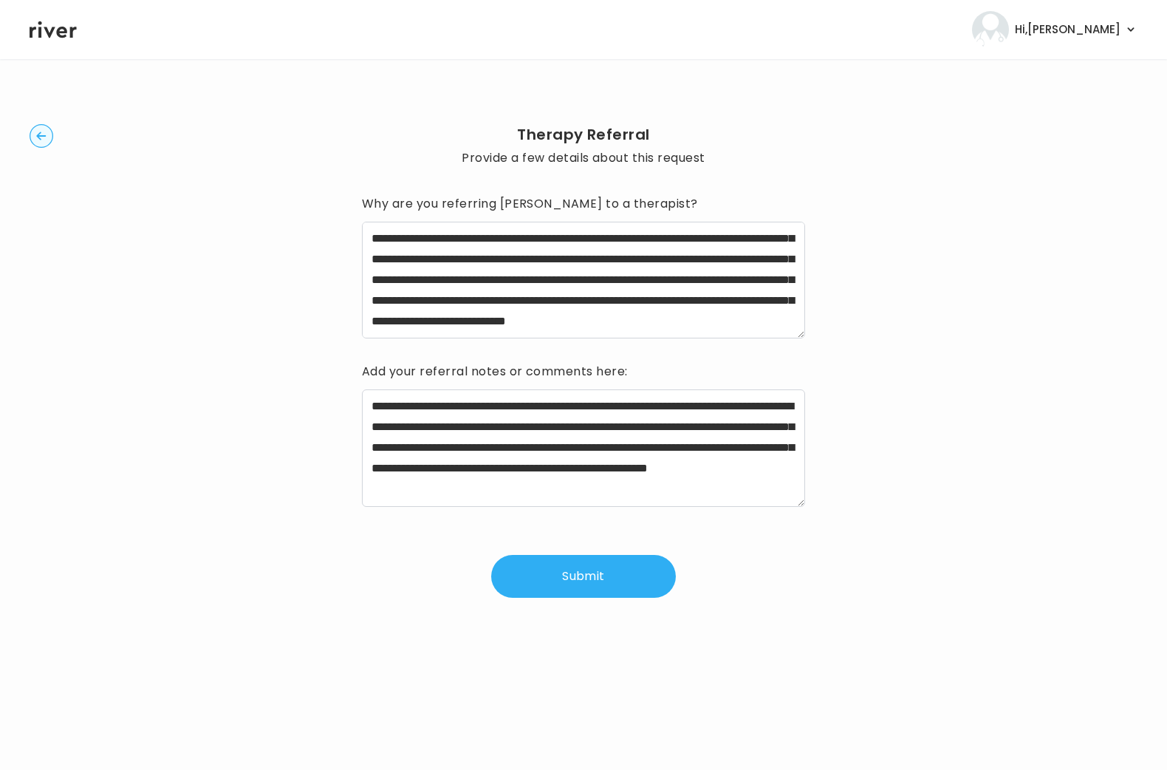
click at [584, 578] on button "Submit" at bounding box center [583, 576] width 185 height 43
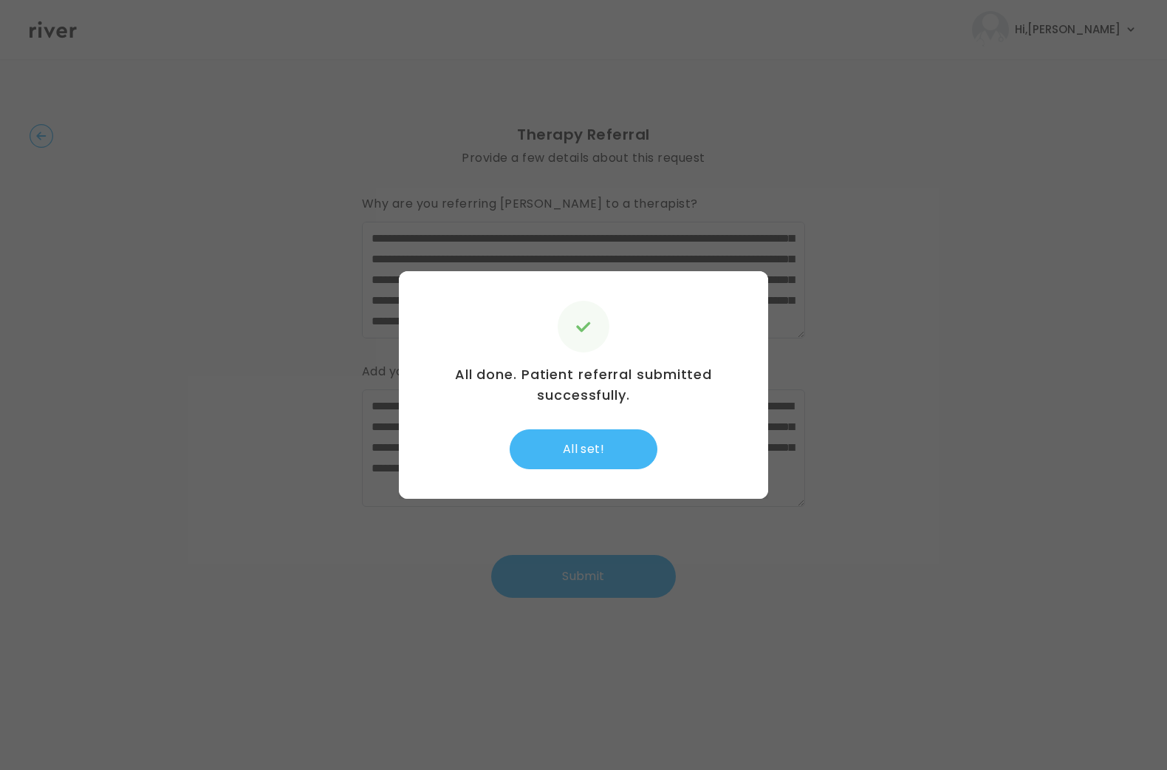
click at [592, 454] on button "All set!" at bounding box center [584, 449] width 148 height 40
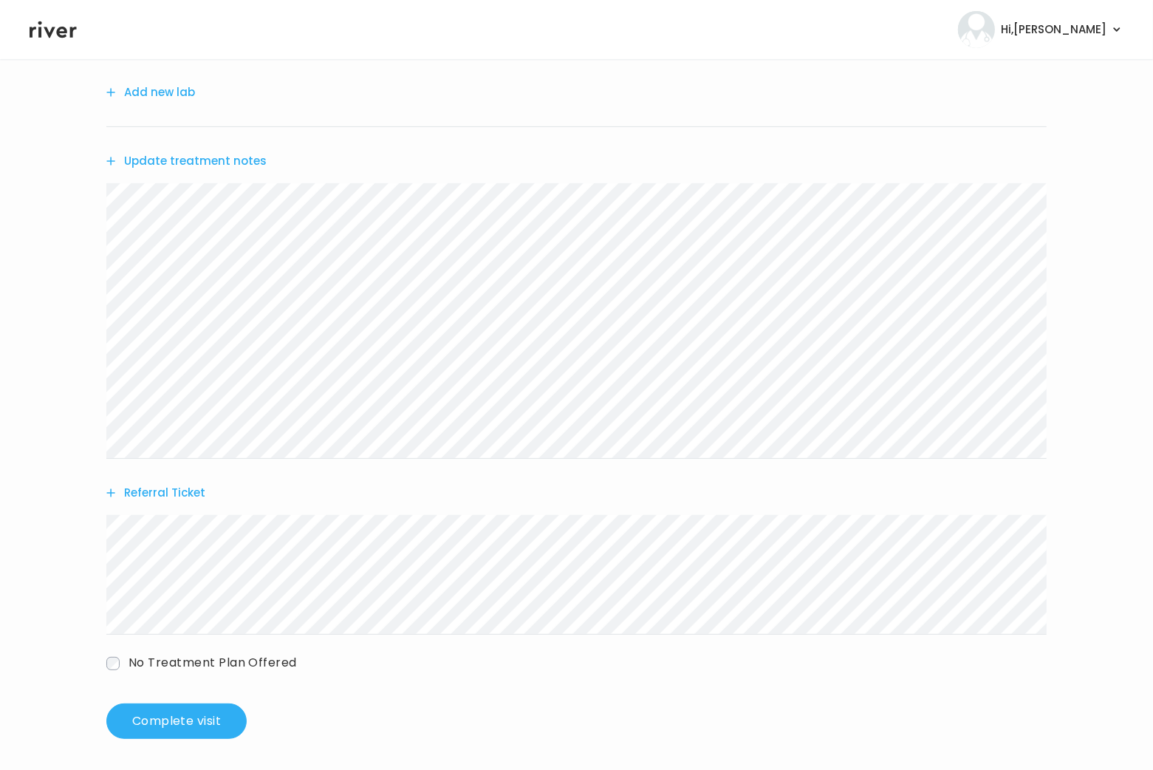
scroll to position [231, 0]
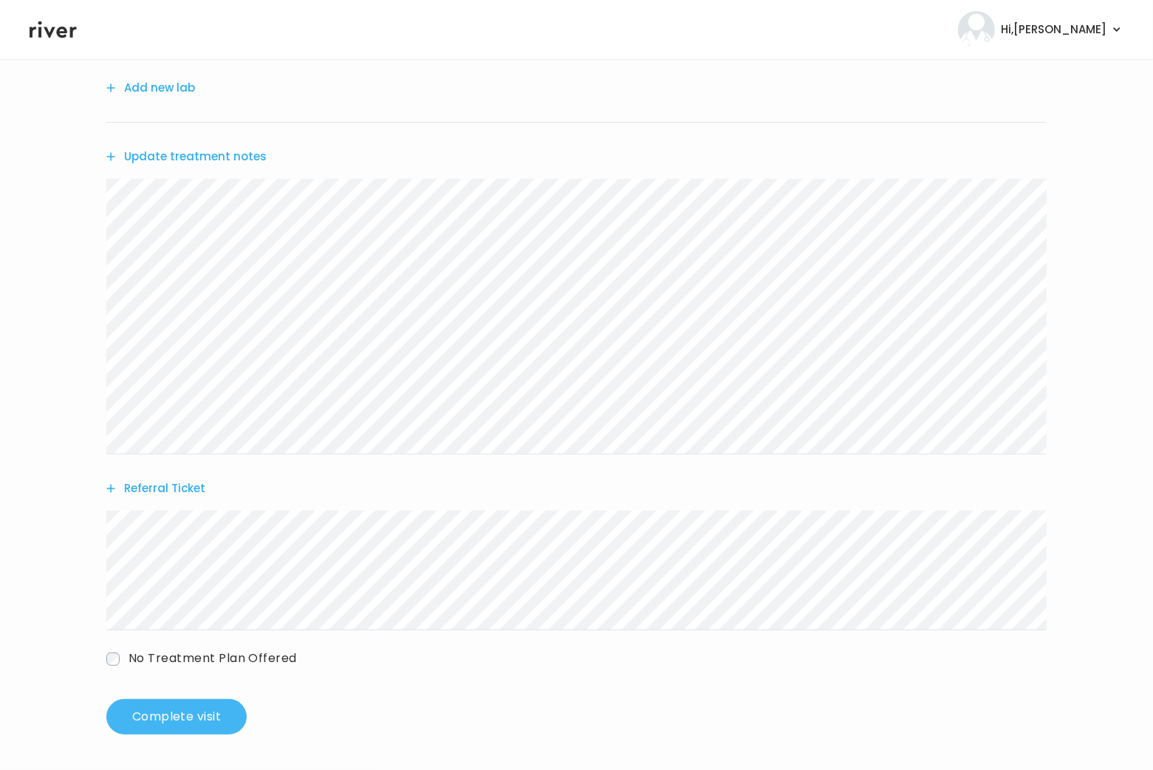
click at [182, 706] on button "Complete visit" at bounding box center [176, 716] width 140 height 35
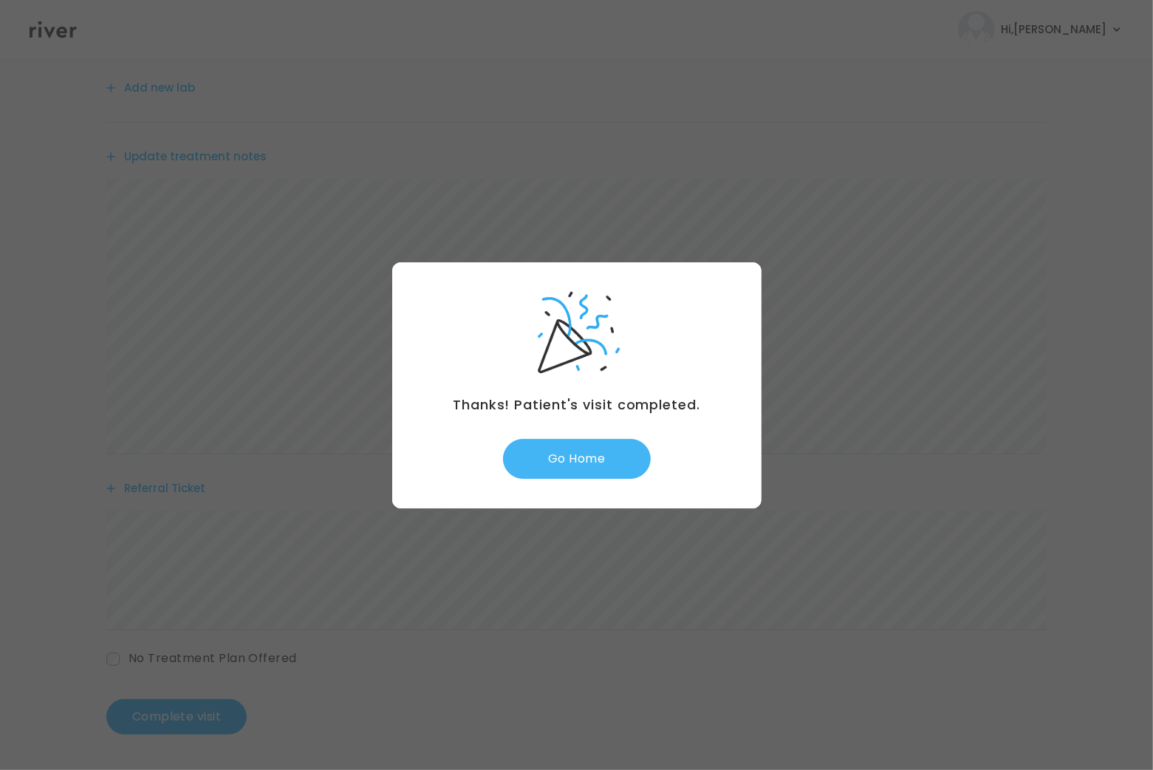
click at [555, 465] on button "Go Home" at bounding box center [577, 459] width 148 height 40
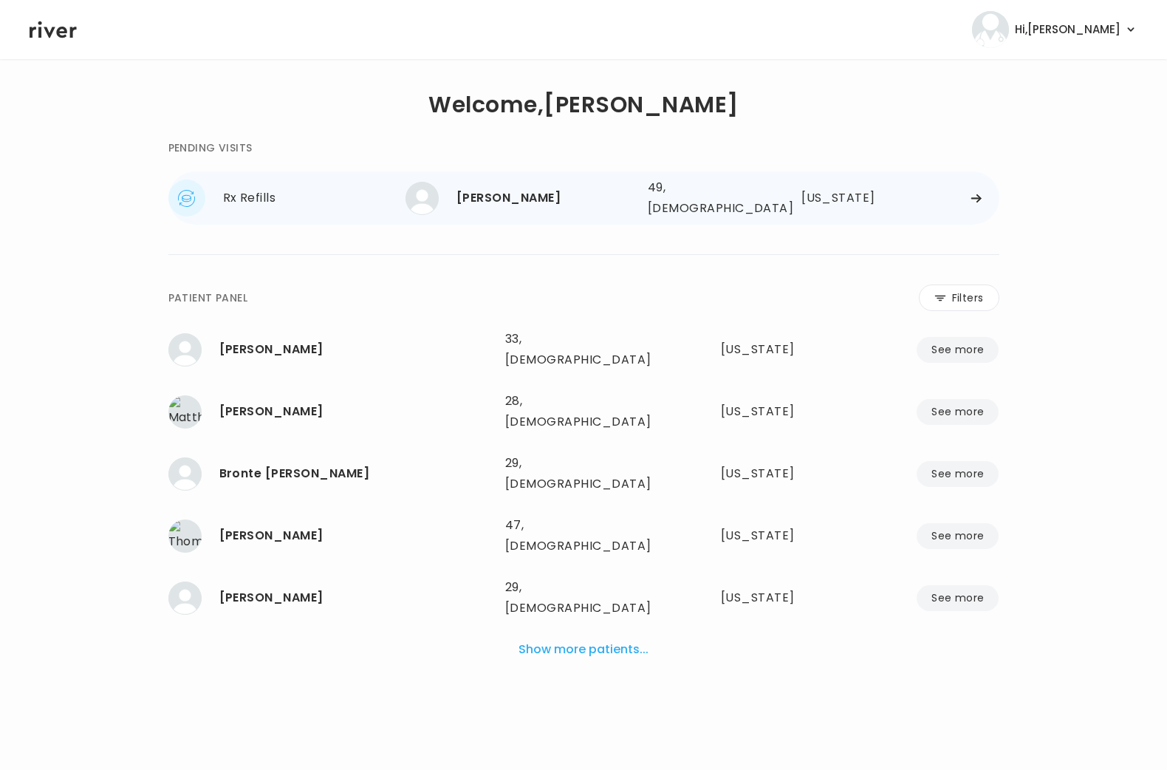
click at [836, 200] on div "Washington" at bounding box center [839, 198] width 77 height 21
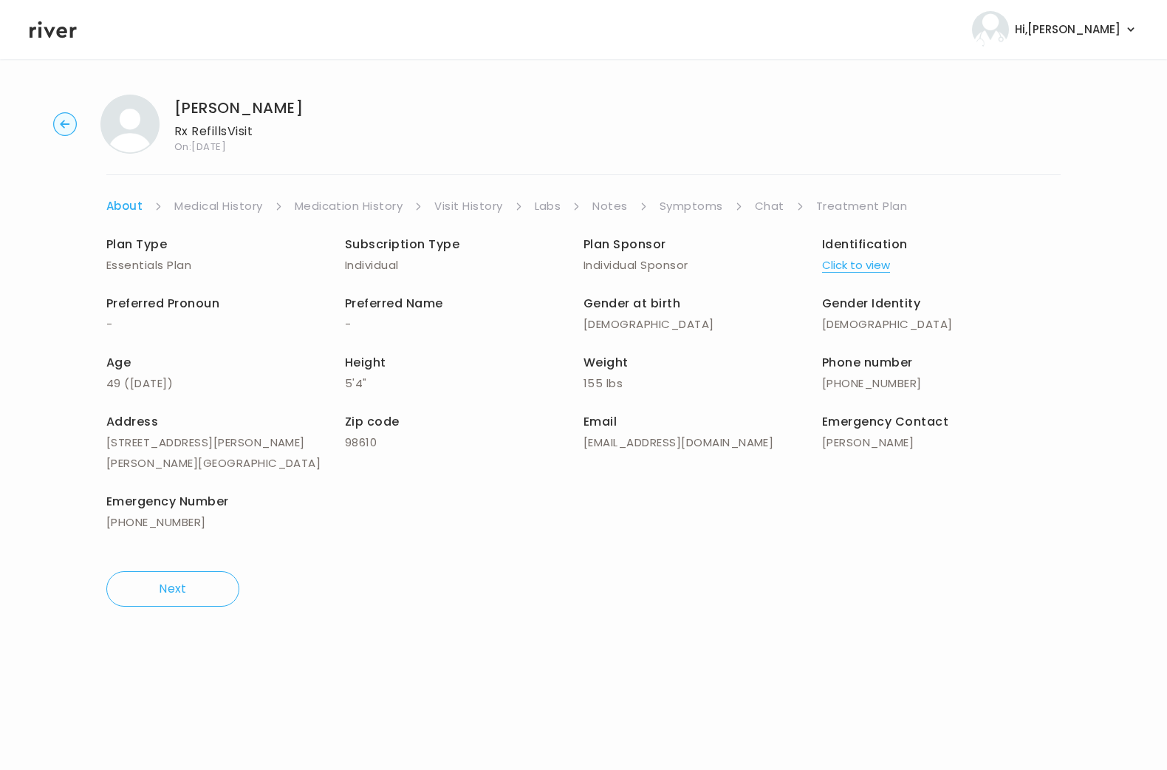
click at [755, 208] on link "Chat" at bounding box center [770, 206] width 30 height 21
